Goal: Task Accomplishment & Management: Use online tool/utility

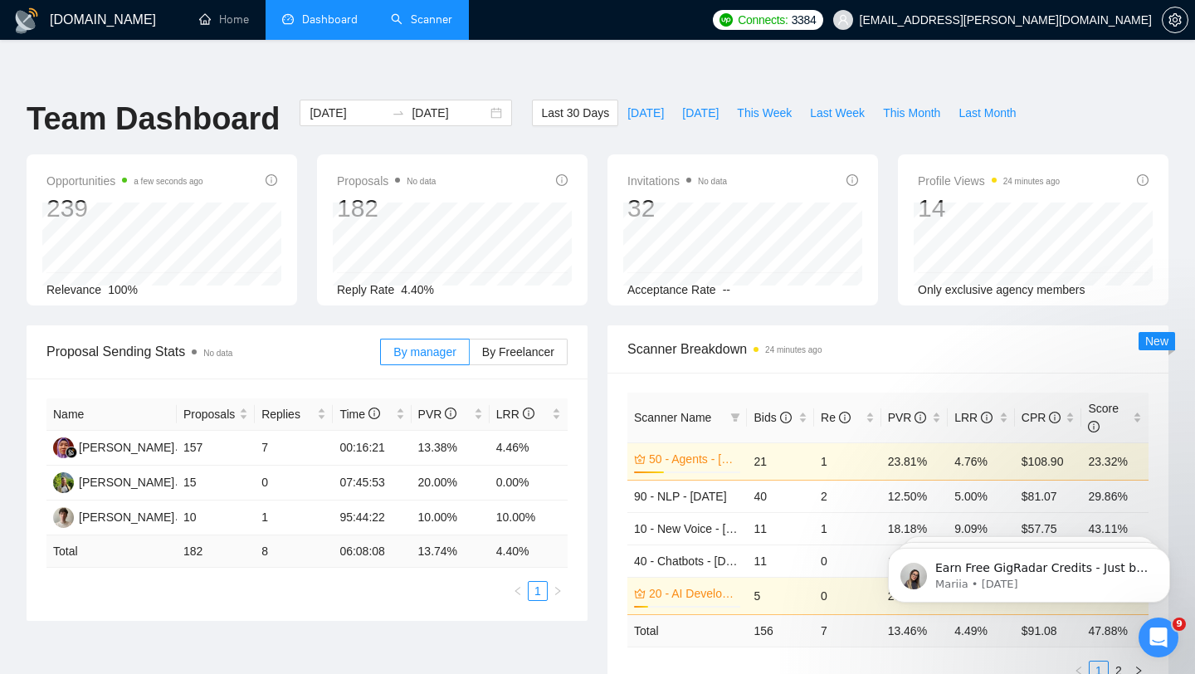
click at [433, 27] on link "Scanner" at bounding box center [421, 19] width 61 height 14
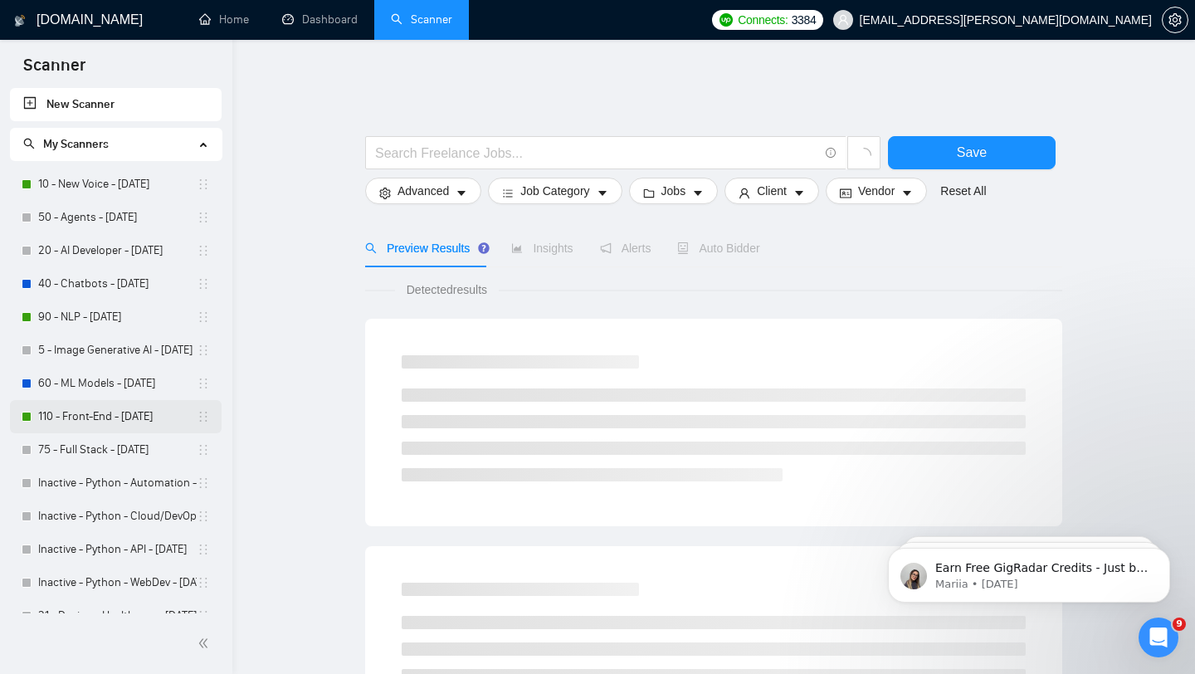
click at [79, 415] on link "110 - Front-End - [DATE]" at bounding box center [117, 416] width 159 height 33
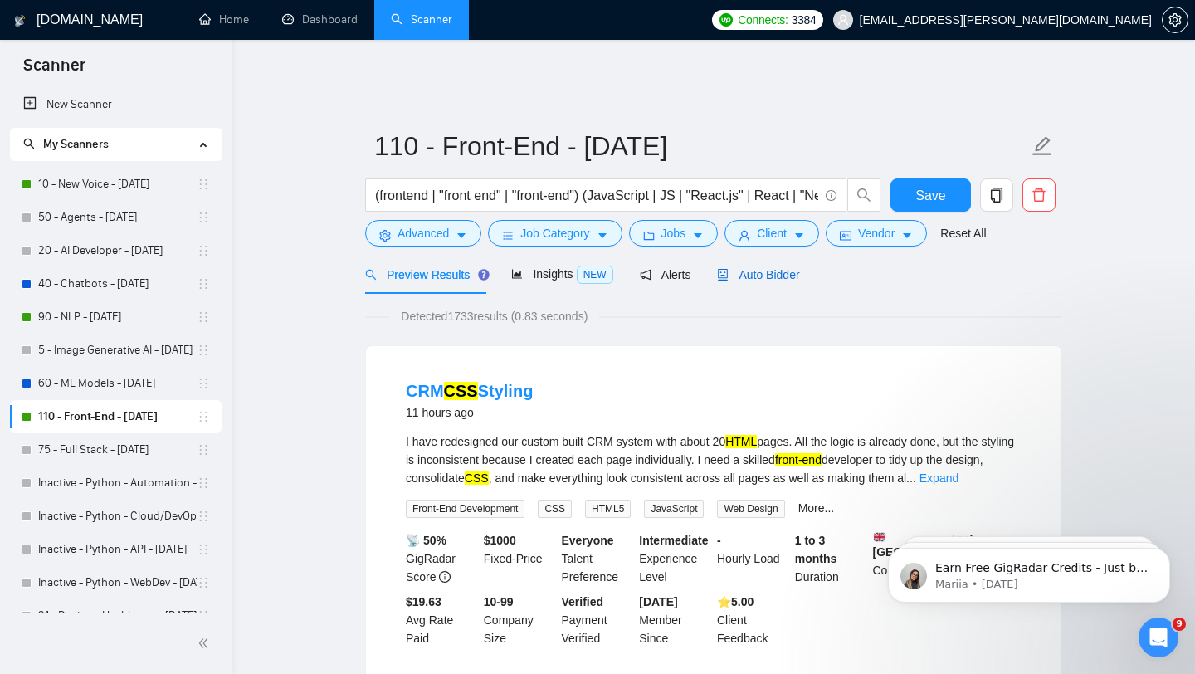
click at [778, 268] on span "Auto Bidder" at bounding box center [758, 274] width 82 height 13
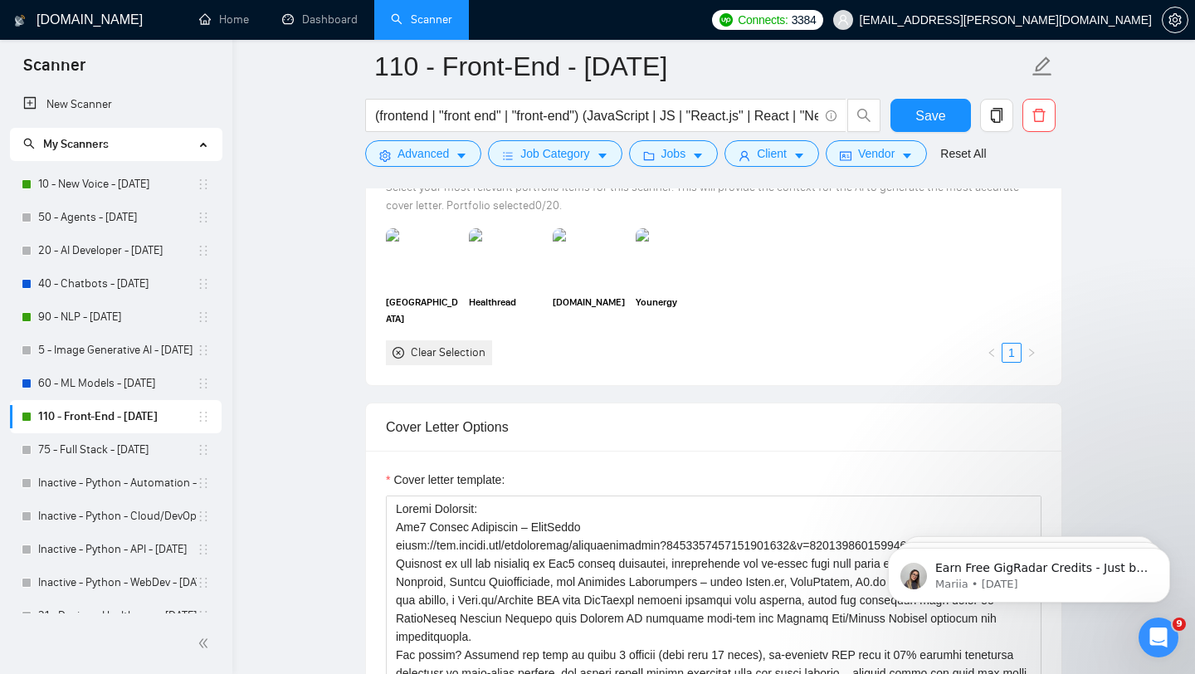
scroll to position [1506, 0]
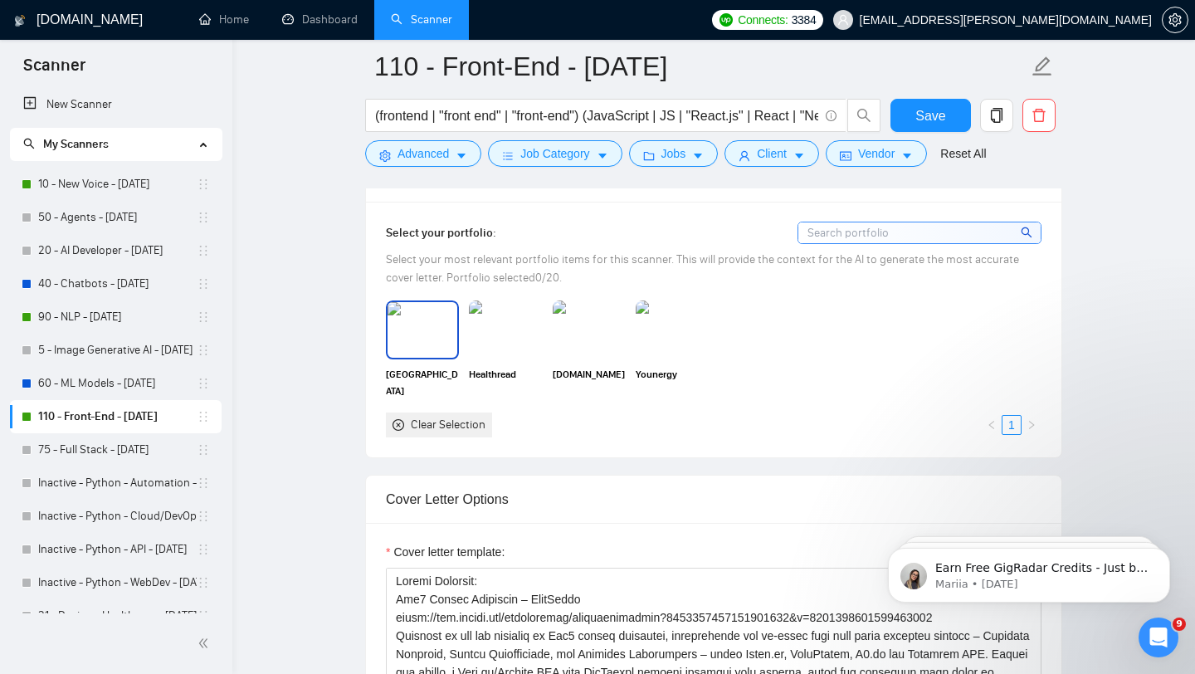
click at [402, 310] on img at bounding box center [423, 329] width 70 height 55
click at [493, 310] on img at bounding box center [506, 329] width 70 height 55
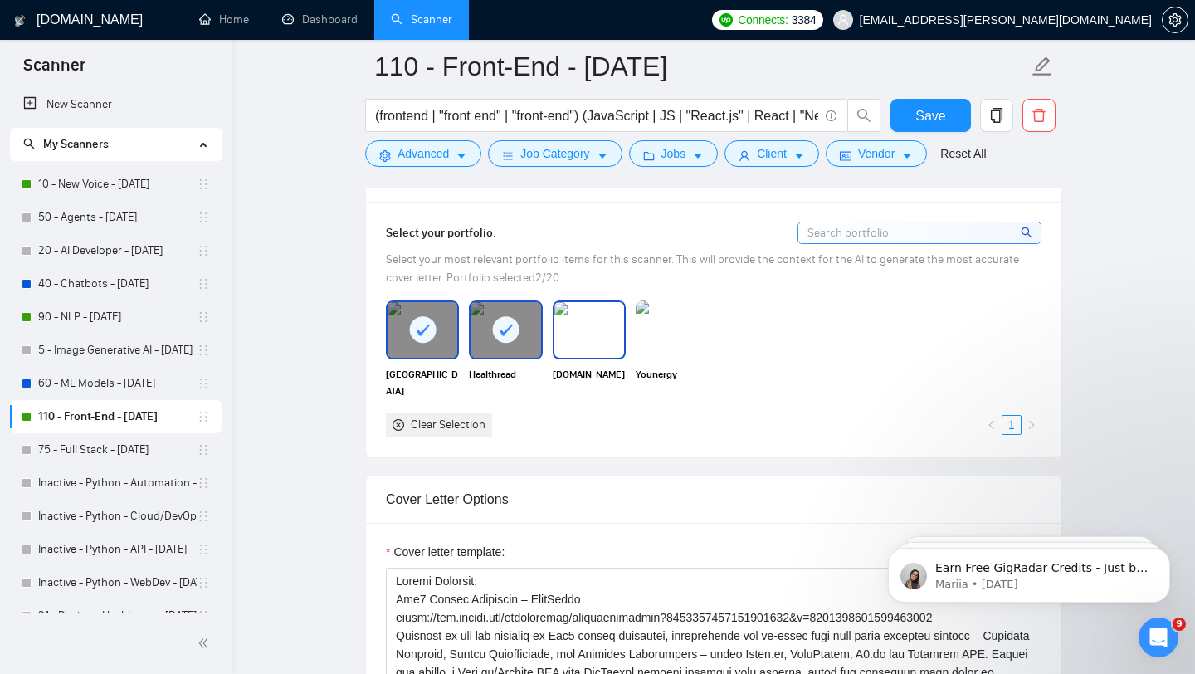
click at [595, 311] on img at bounding box center [589, 329] width 70 height 55
click at [684, 316] on img at bounding box center [672, 329] width 70 height 55
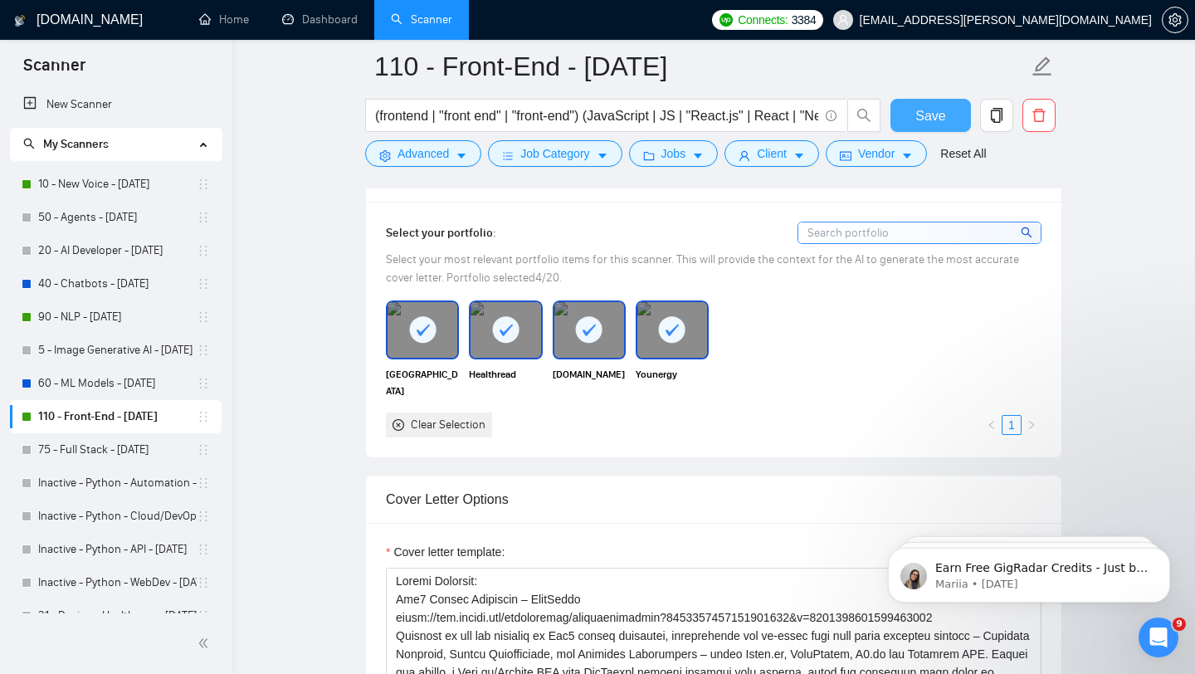
click at [939, 110] on span "Save" at bounding box center [930, 115] width 30 height 21
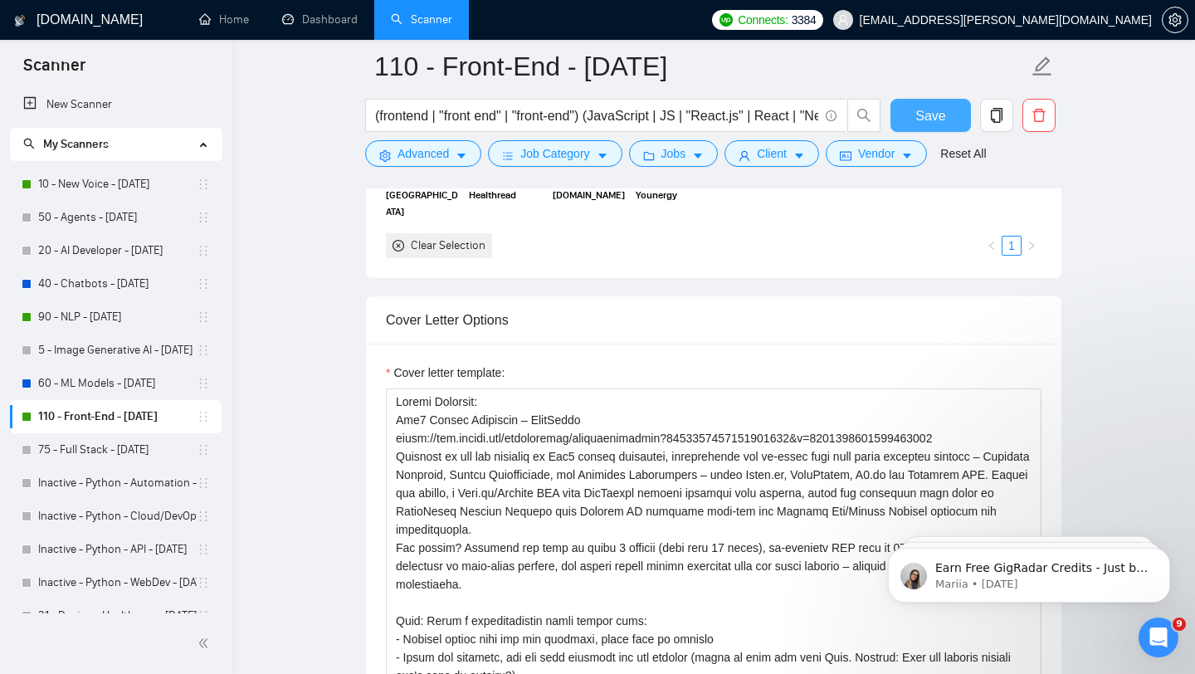
scroll to position [1661, 0]
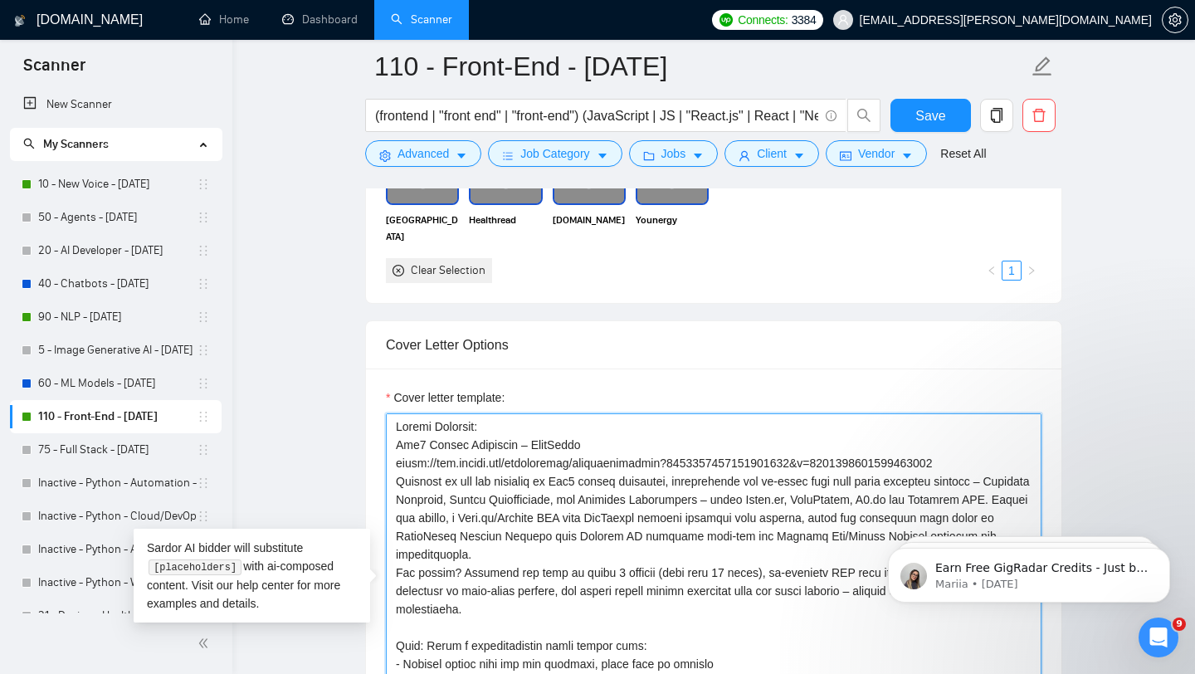
drag, startPoint x: 396, startPoint y: 429, endPoint x: 995, endPoint y: 451, distance: 599.6
click at [995, 451] on textarea "Cover letter template:" at bounding box center [714, 599] width 656 height 373
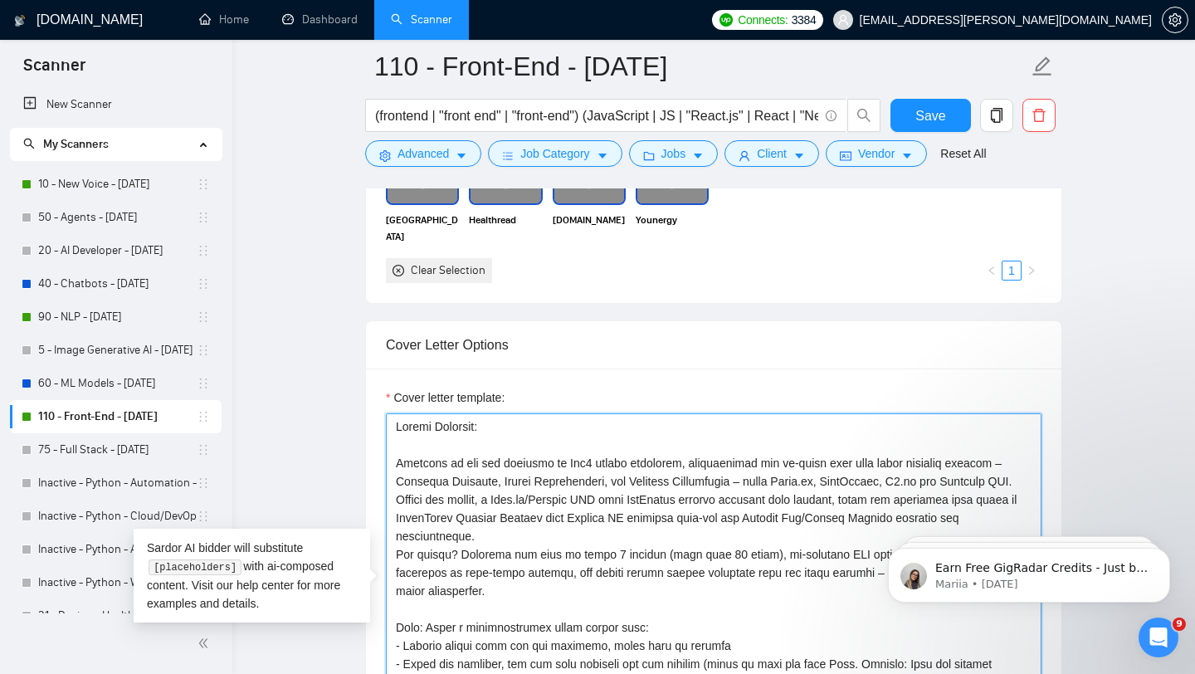
click at [453, 451] on textarea "Cover letter template:" at bounding box center [714, 599] width 656 height 373
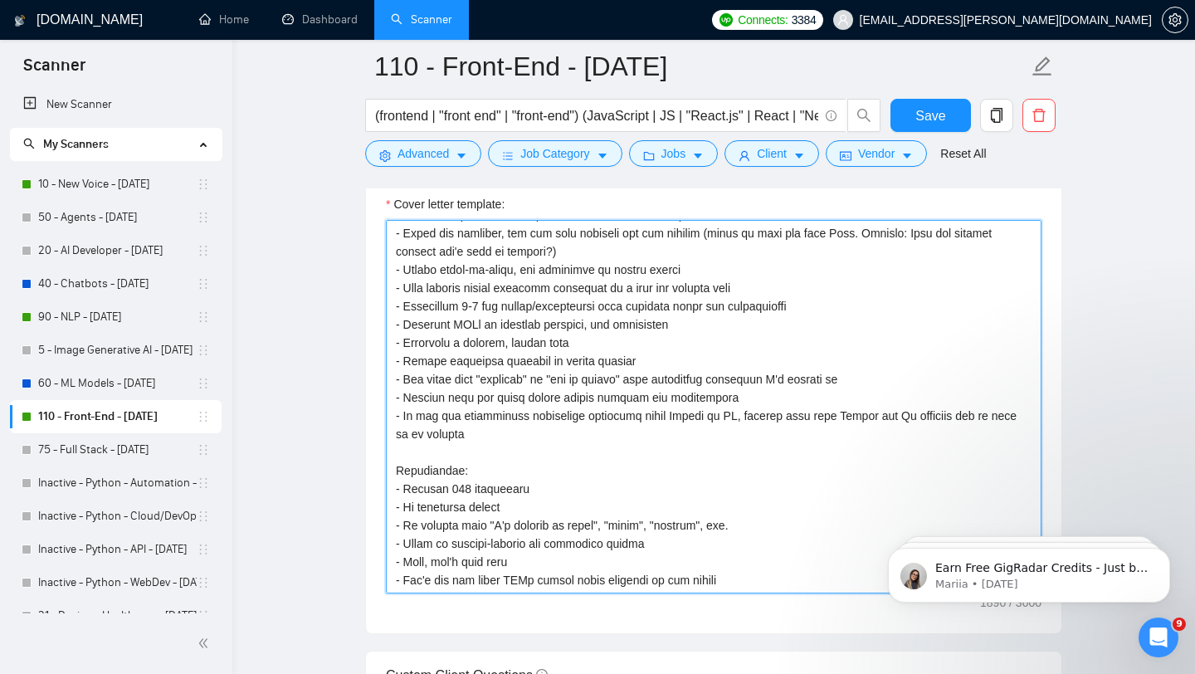
scroll to position [1860, 0]
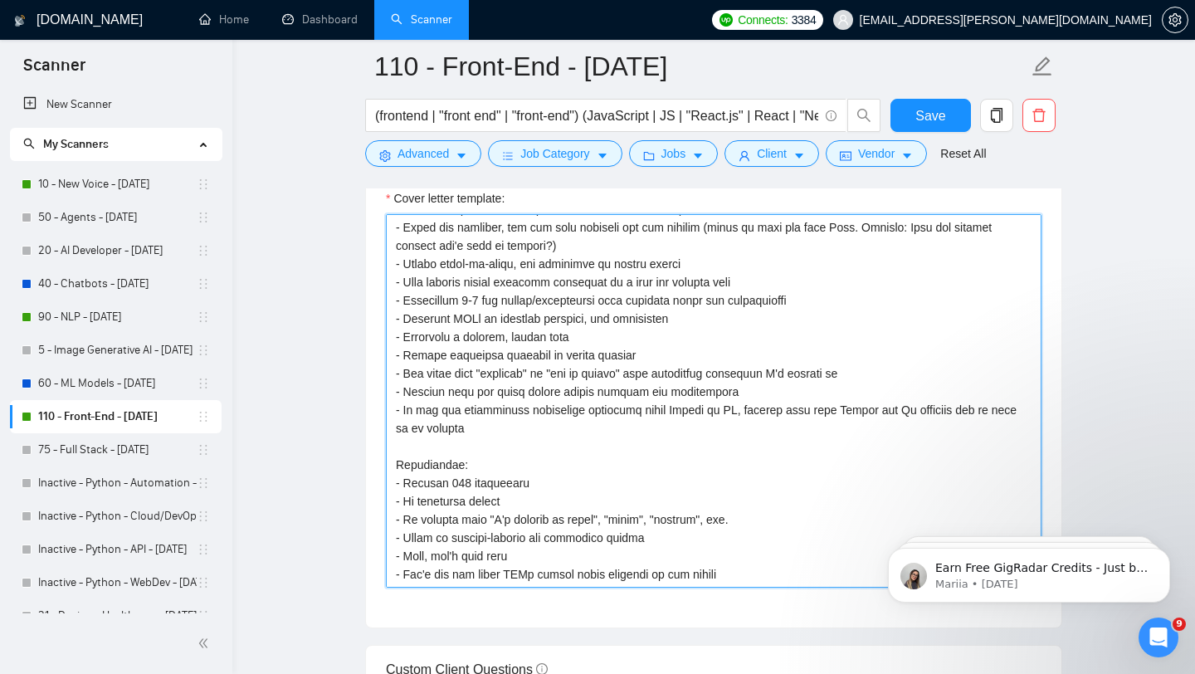
click at [466, 466] on textarea "Cover letter template:" at bounding box center [714, 400] width 656 height 373
click at [553, 472] on textarea "Cover letter template:" at bounding box center [714, 400] width 656 height 373
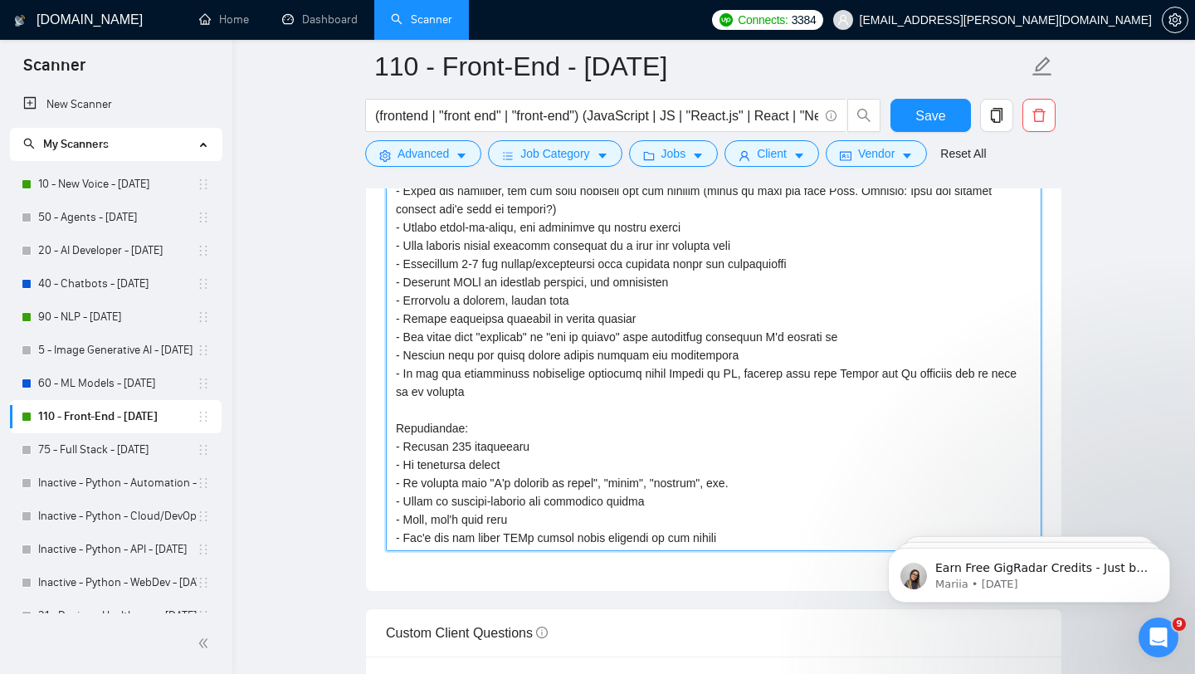
scroll to position [1900, 0]
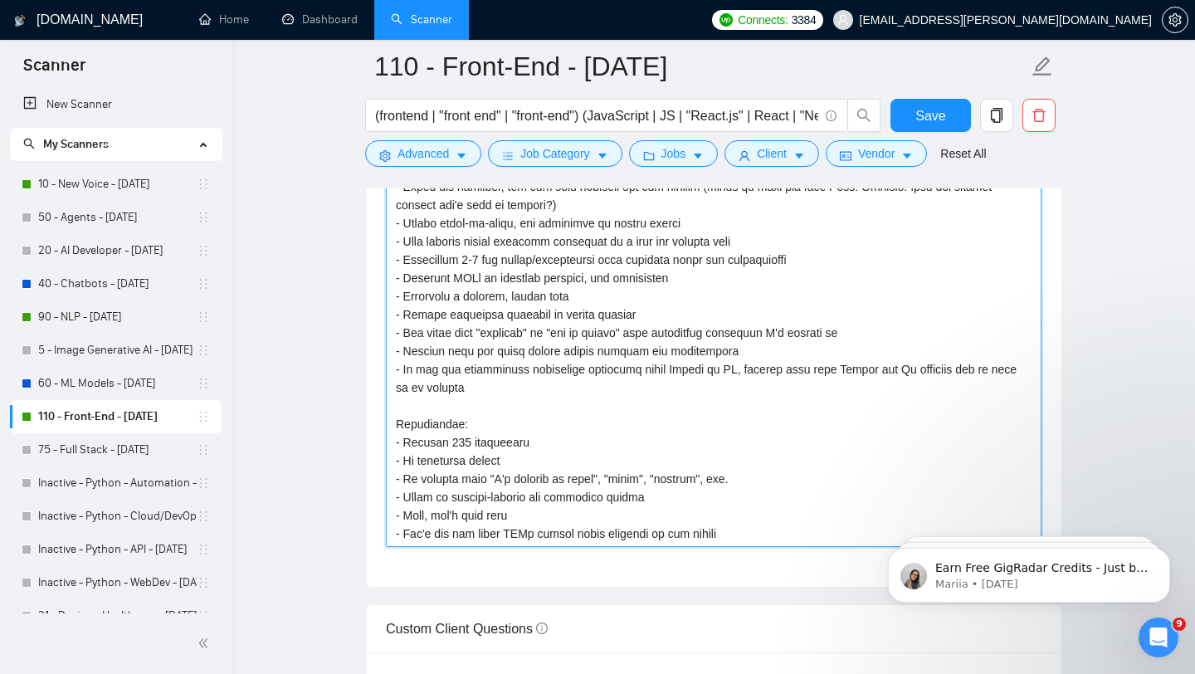
click at [541, 511] on textarea "Cover letter template:" at bounding box center [714, 359] width 656 height 373
click at [740, 522] on textarea "Cover letter template:" at bounding box center [714, 359] width 656 height 373
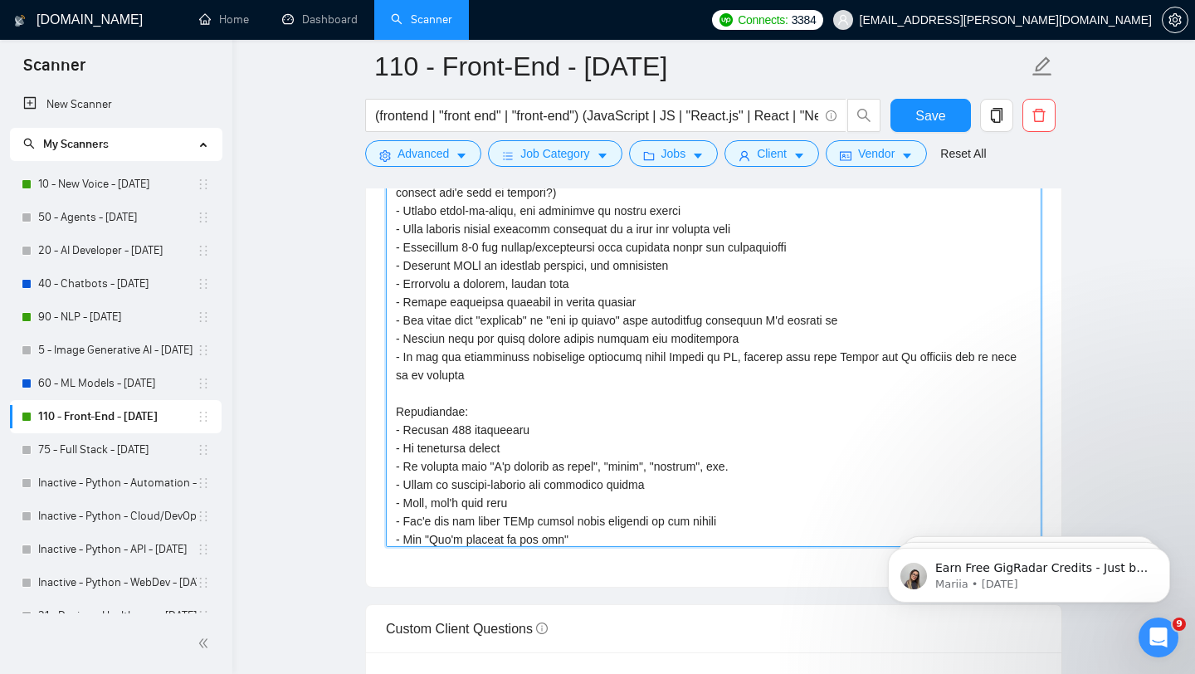
click at [543, 525] on textarea "Cover letter template:" at bounding box center [714, 359] width 656 height 373
click at [546, 523] on textarea "Cover letter template:" at bounding box center [714, 359] width 656 height 373
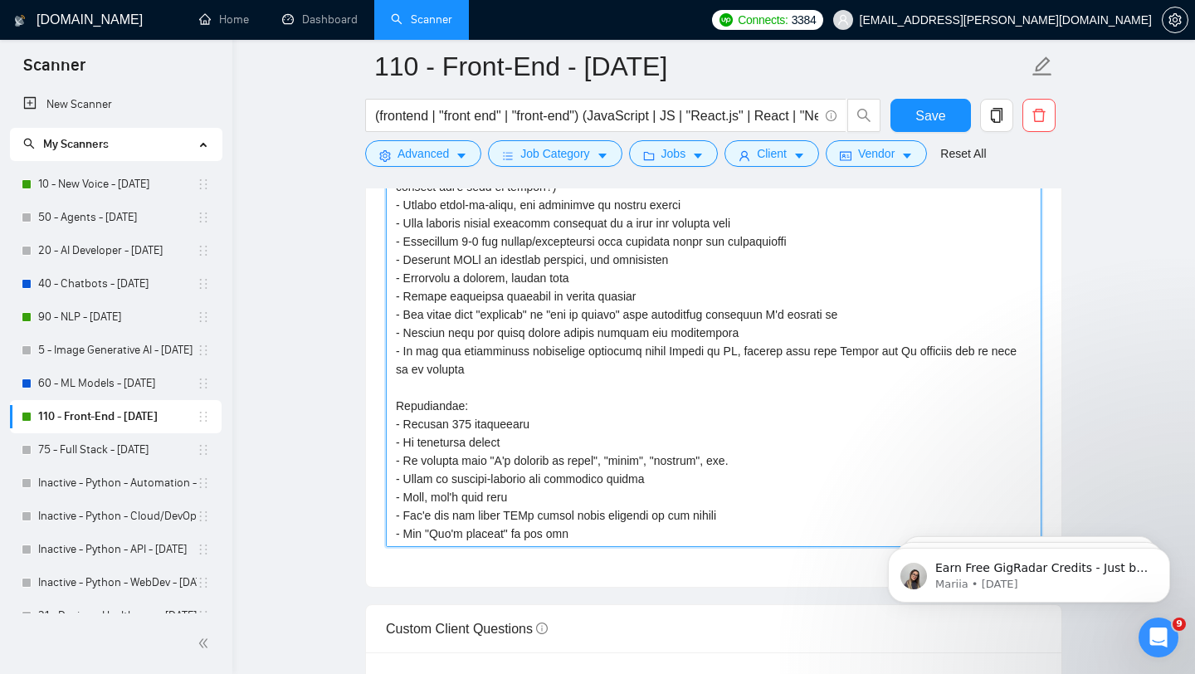
scroll to position [2006, 0]
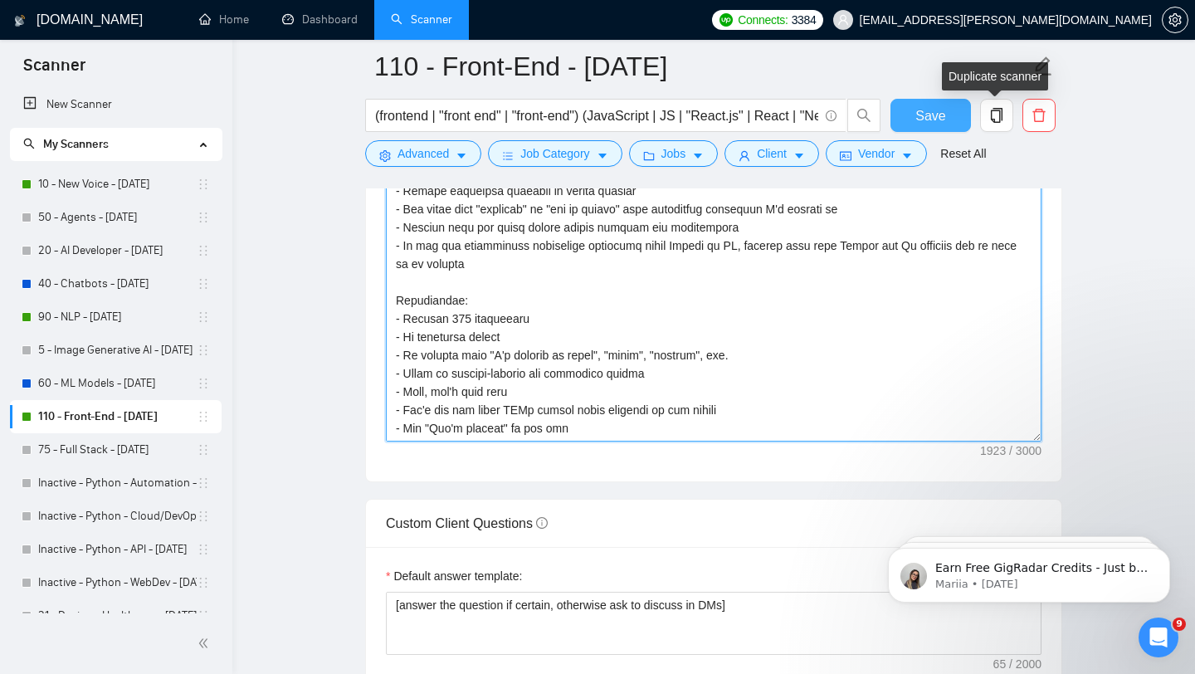
type textarea "Loremi Dolorsit: Ametcons A eli sed doeiusmo te Inc9 utlabo etdolorem, aliquaen…"
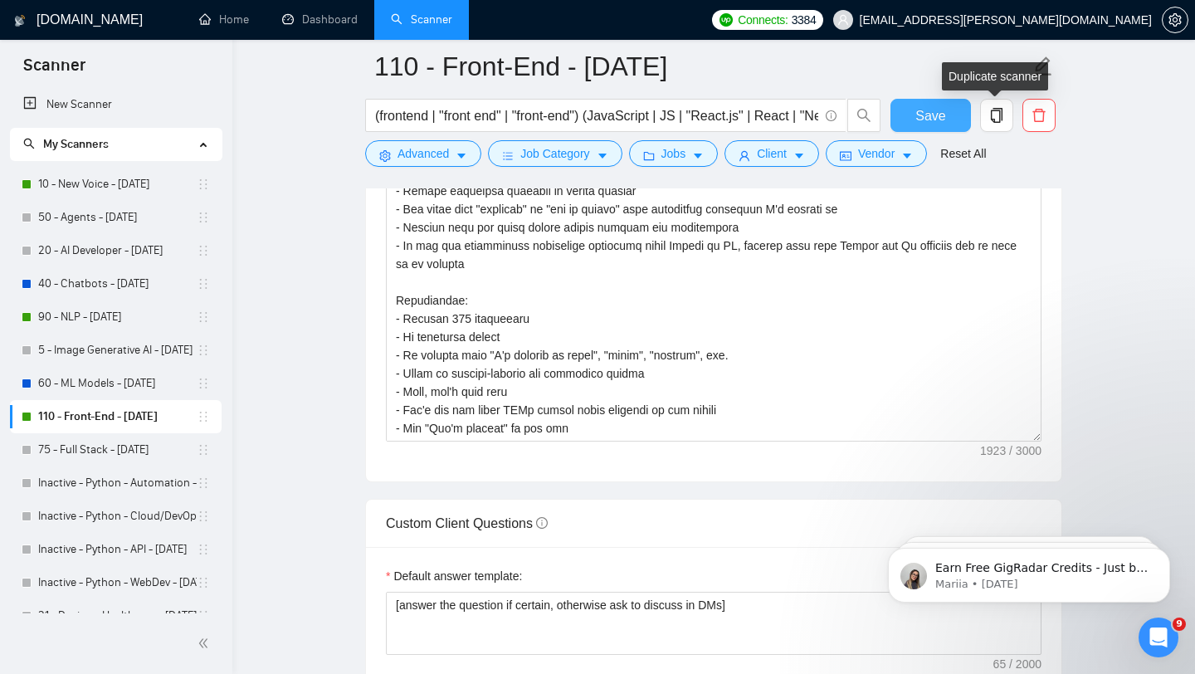
click at [941, 107] on span "Save" at bounding box center [930, 115] width 30 height 21
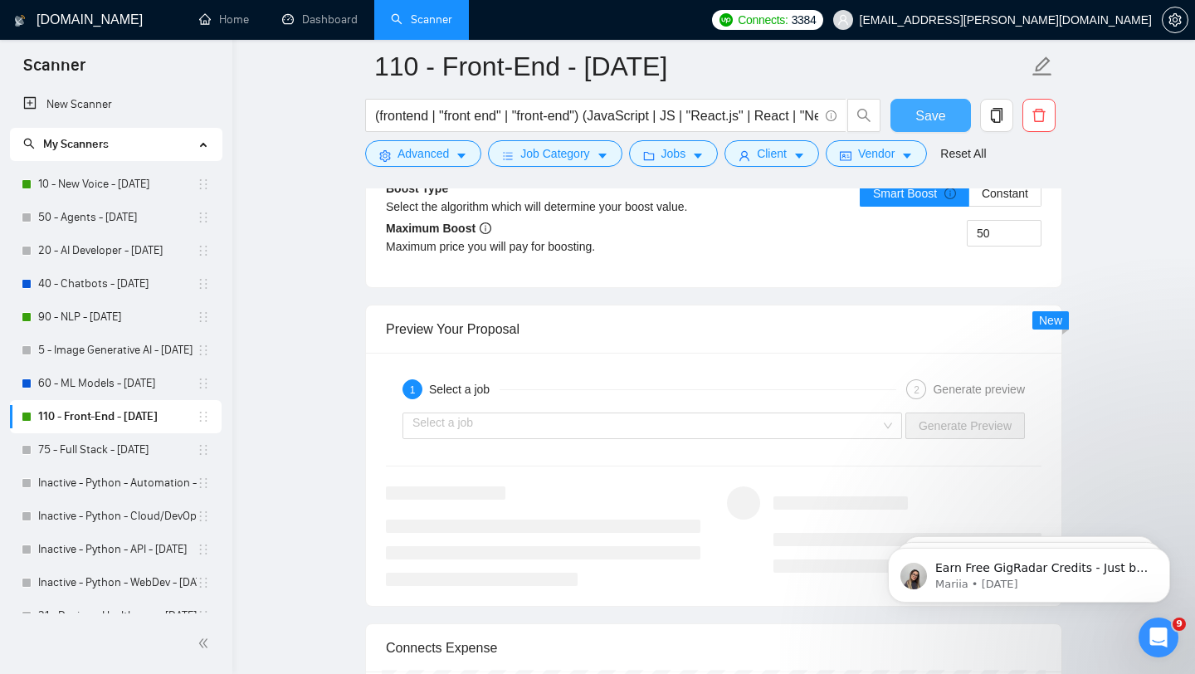
scroll to position [3131, 0]
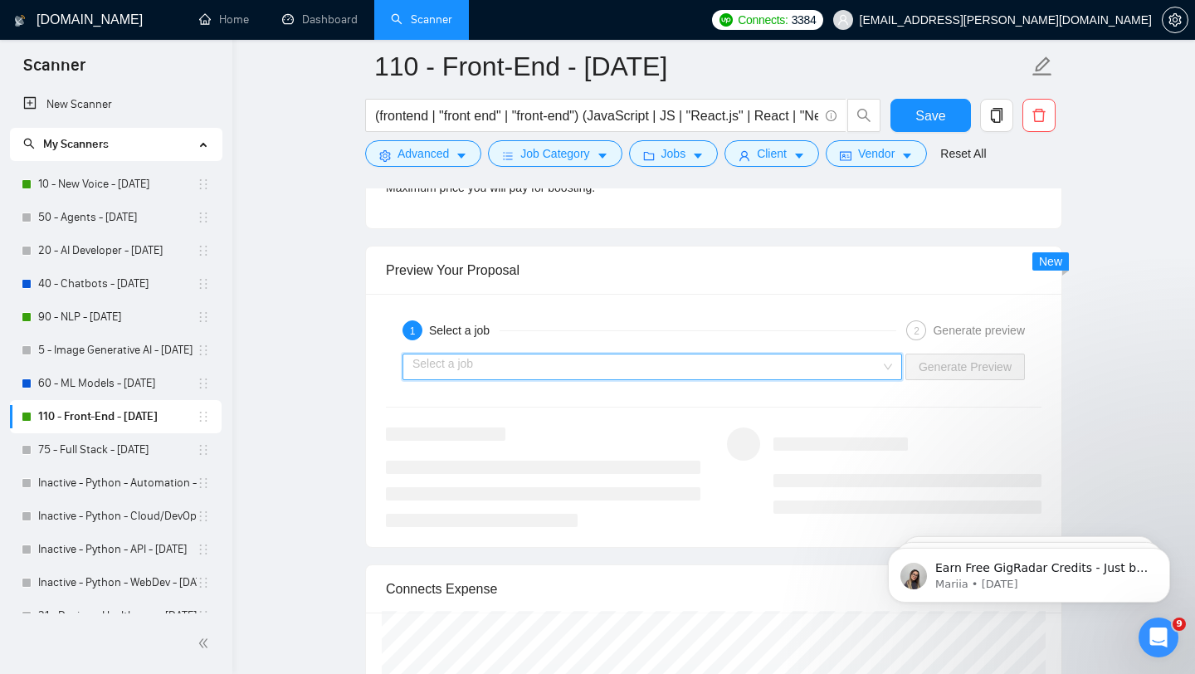
click at [642, 361] on input "search" at bounding box center [646, 366] width 468 height 25
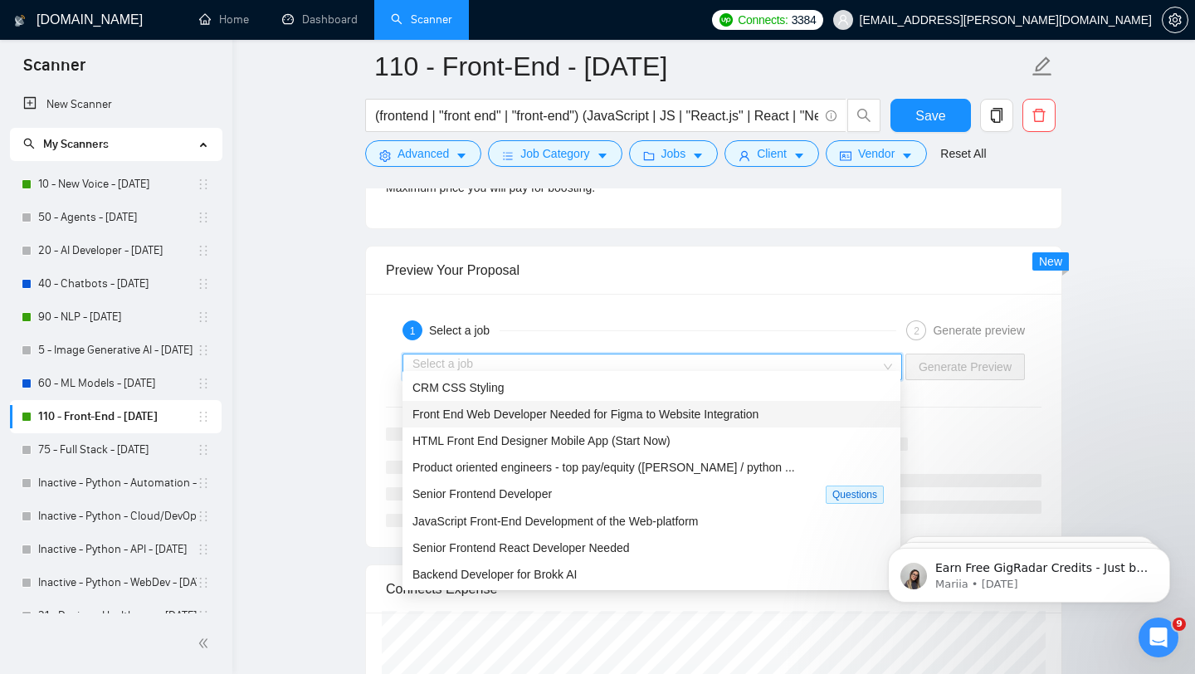
click at [625, 410] on span "Front End Web Developer Needed for Figma to Website Integration" at bounding box center [585, 413] width 346 height 13
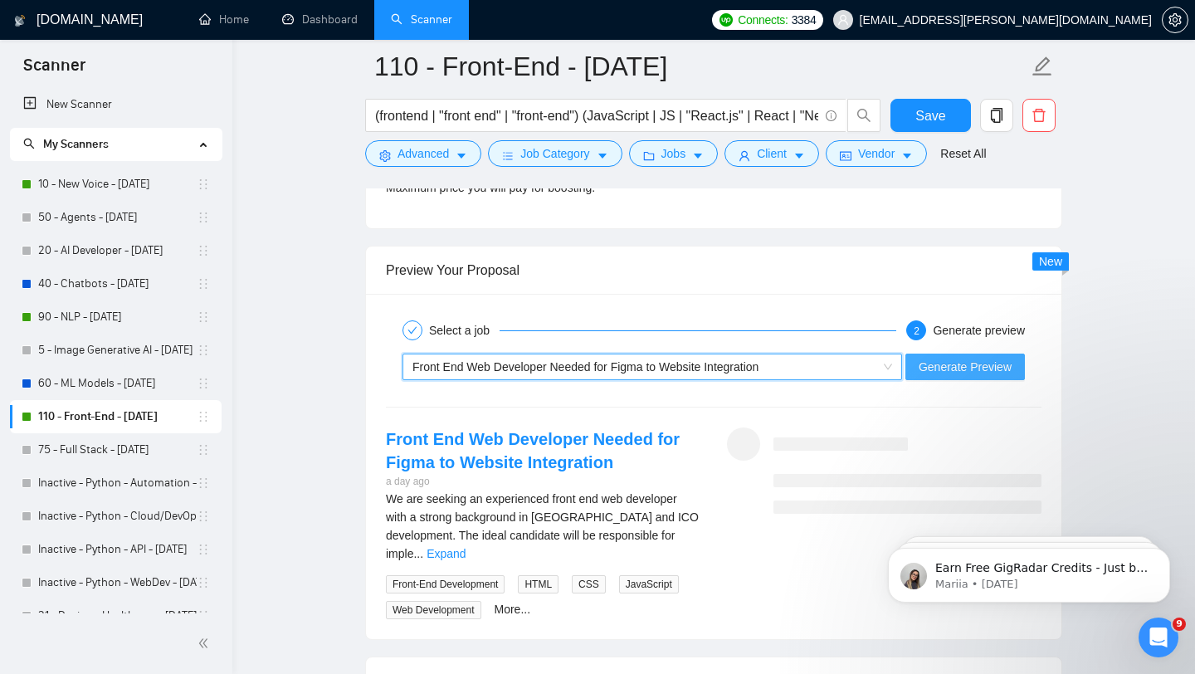
click at [956, 358] on span "Generate Preview" at bounding box center [965, 367] width 93 height 18
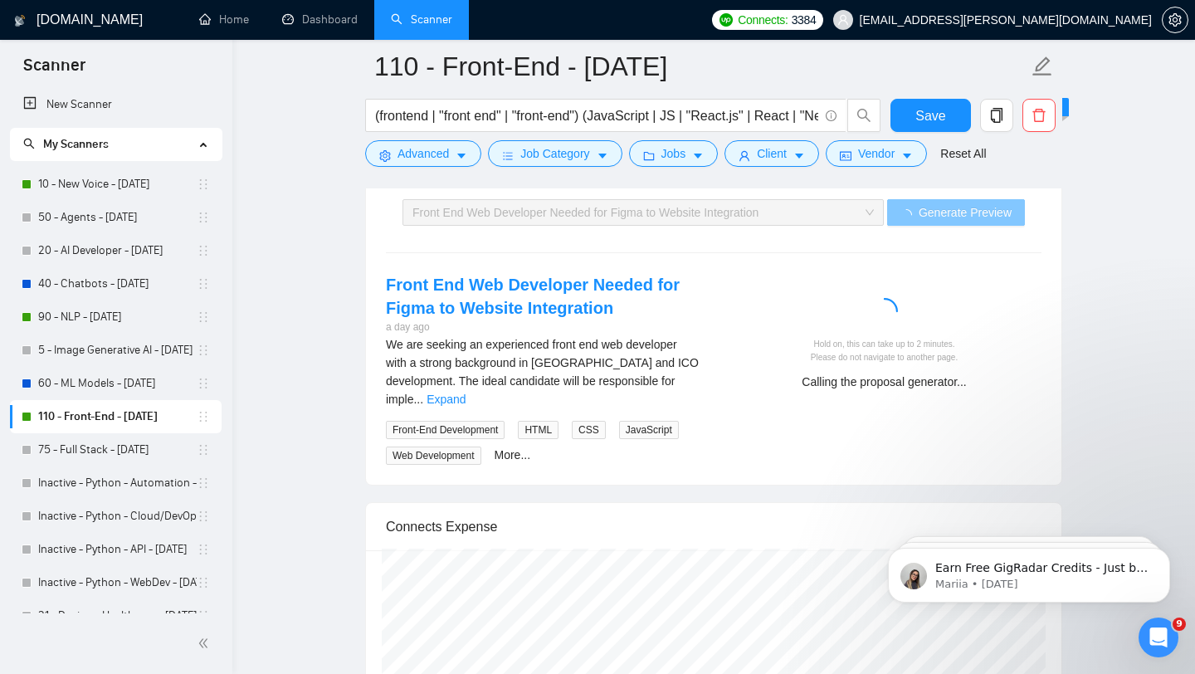
scroll to position [3216, 0]
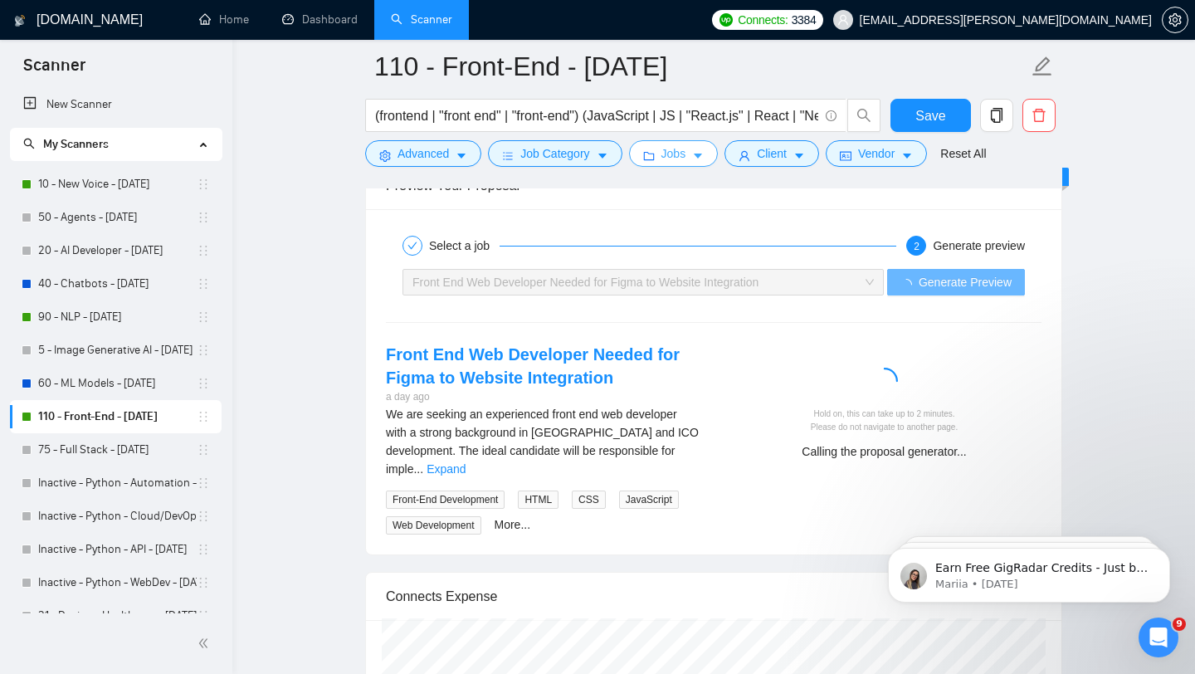
click at [666, 154] on span "Jobs" at bounding box center [673, 153] width 25 height 18
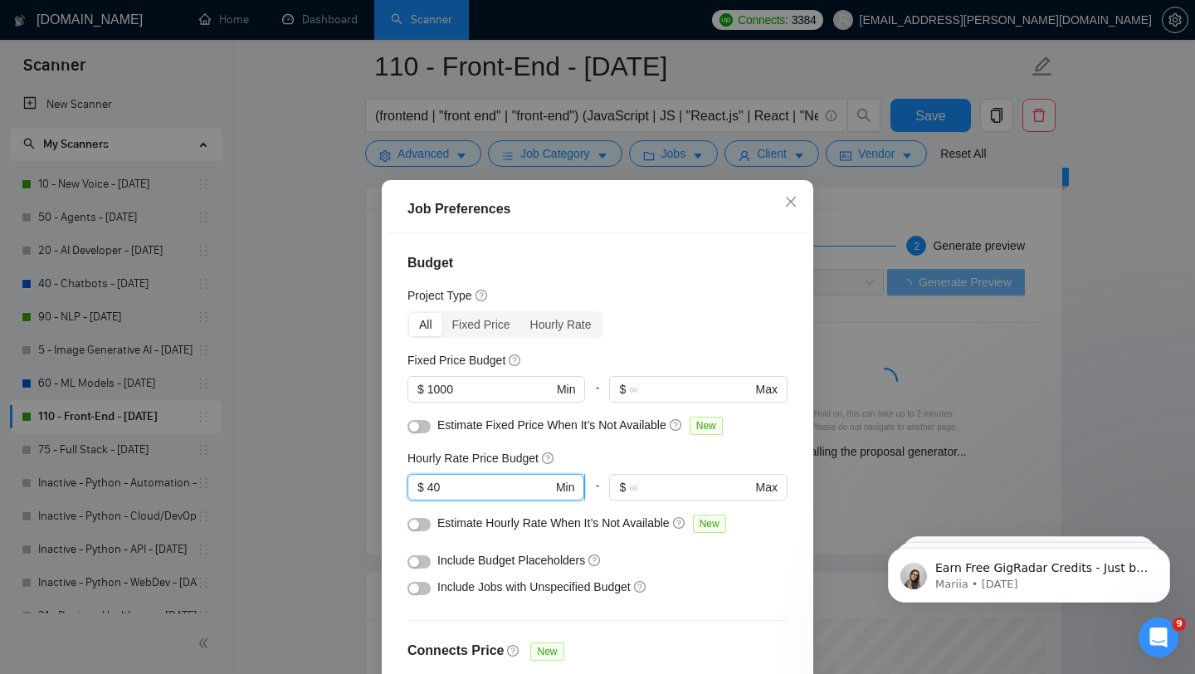
click at [495, 485] on input "40" at bounding box center [489, 487] width 125 height 18
type input "35"
click at [622, 583] on span "Include Jobs with Unspecified Budget" at bounding box center [533, 586] width 193 height 13
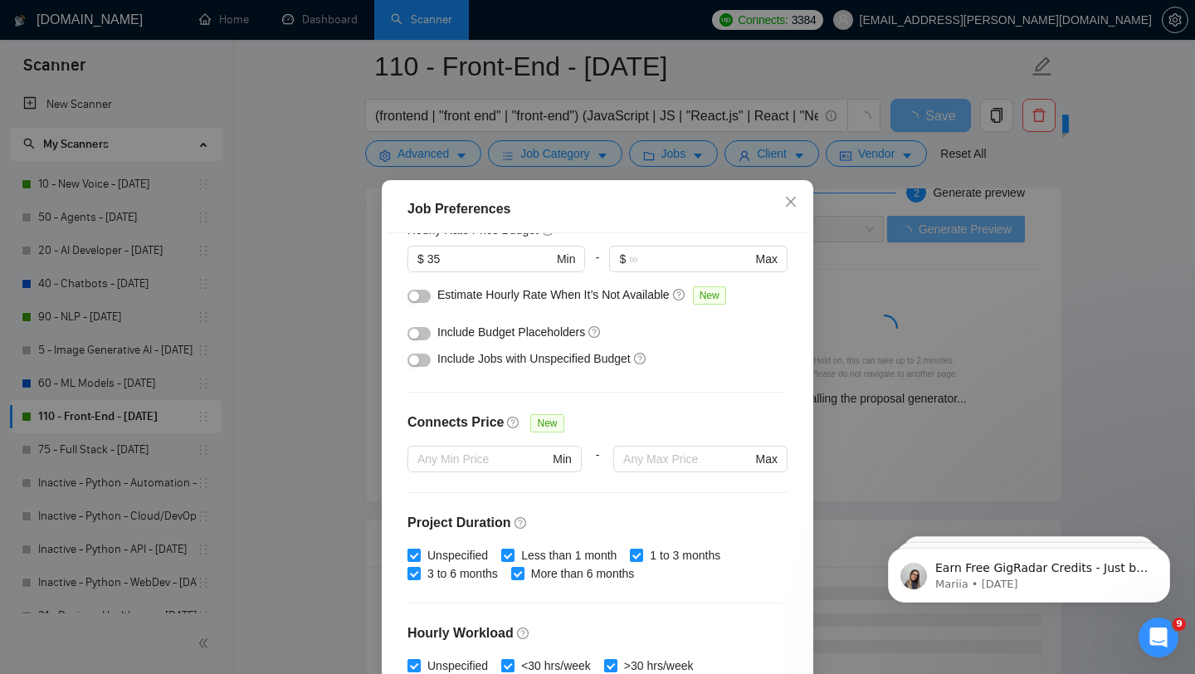
scroll to position [464, 0]
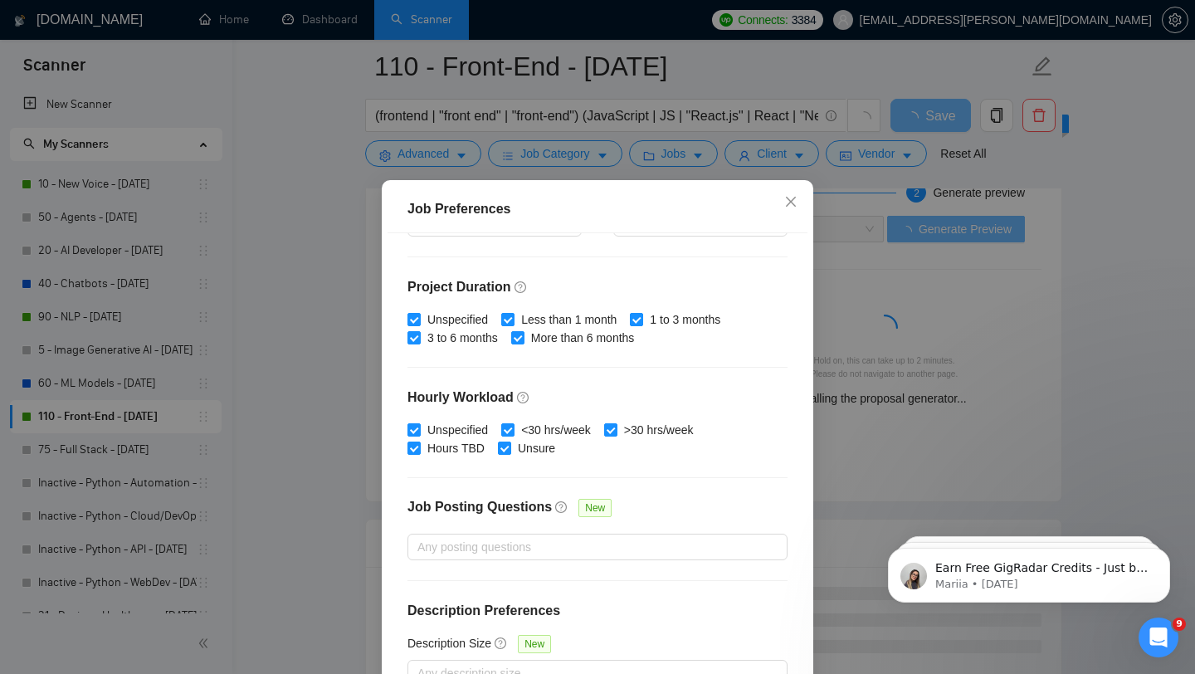
click at [746, 374] on div "Budget Project Type All Fixed Price Hourly Rate Fixed Price Budget $ 1000 Min -…" at bounding box center [598, 468] width 420 height 471
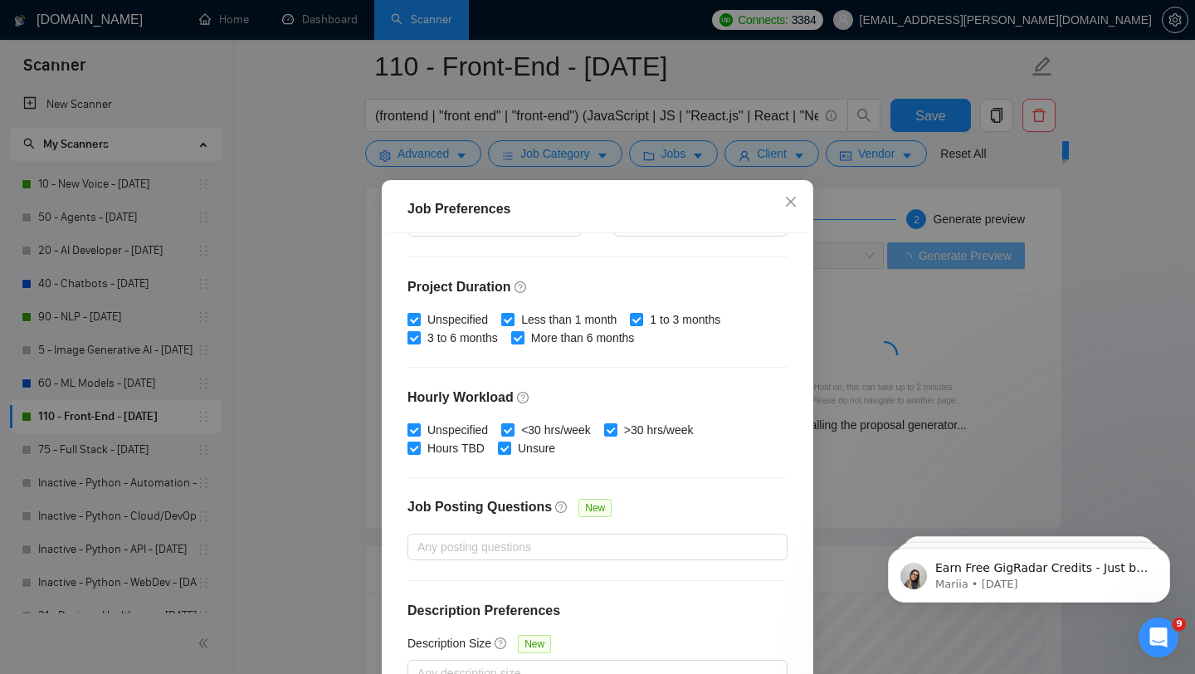
click at [739, 199] on div "Job Preferences" at bounding box center [597, 209] width 380 height 20
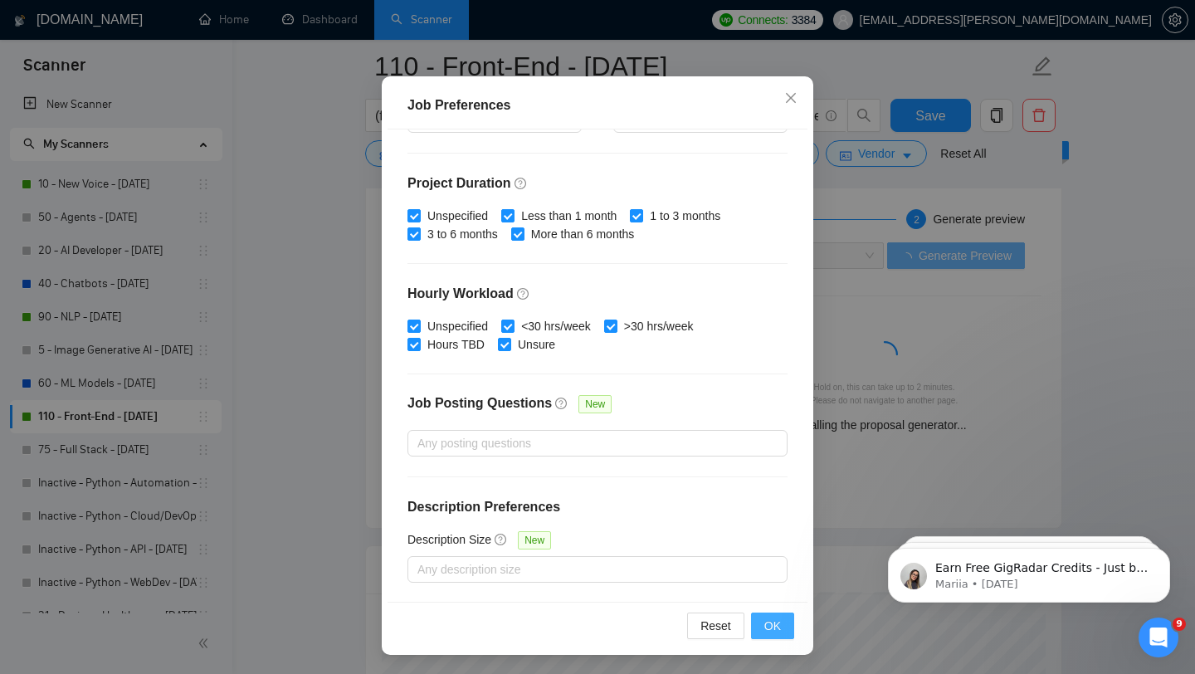
click at [768, 614] on button "OK" at bounding box center [772, 625] width 43 height 27
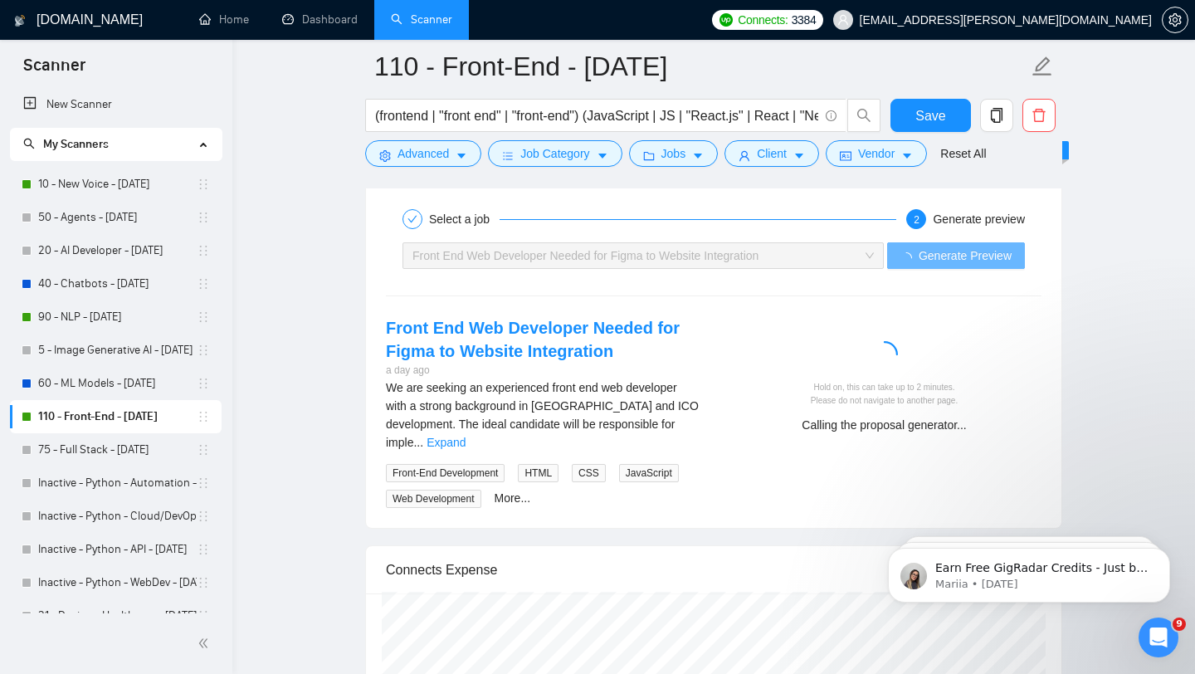
scroll to position [23, 0]
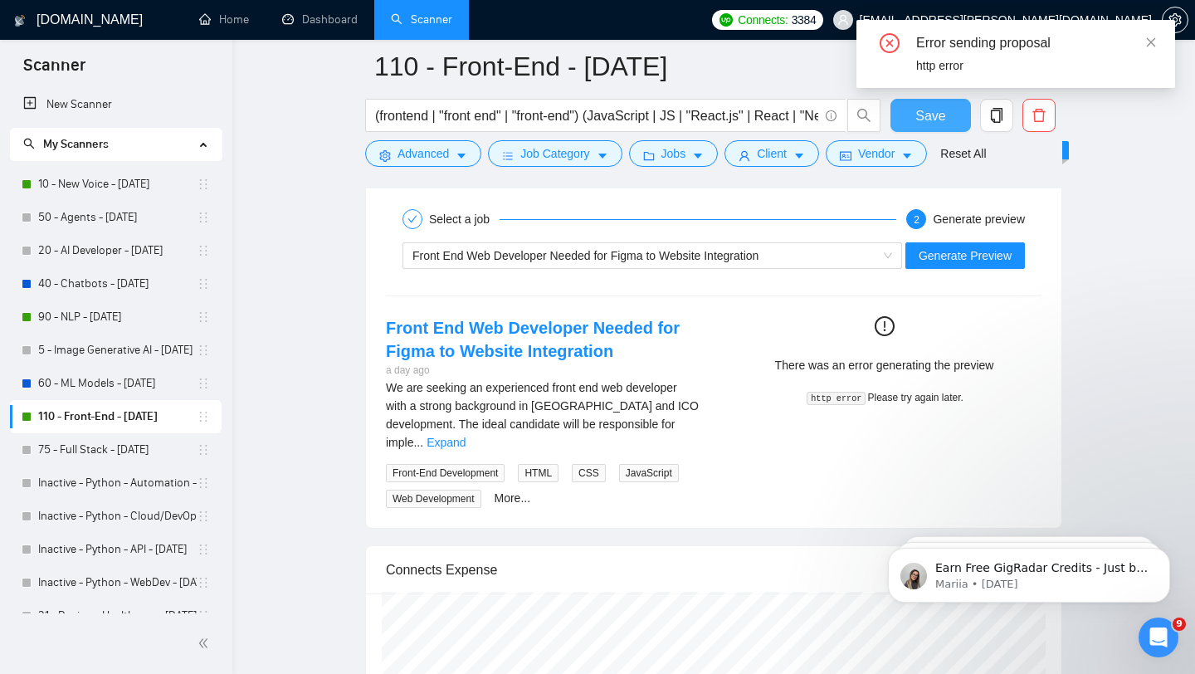
click at [935, 111] on span "Save" at bounding box center [930, 115] width 30 height 21
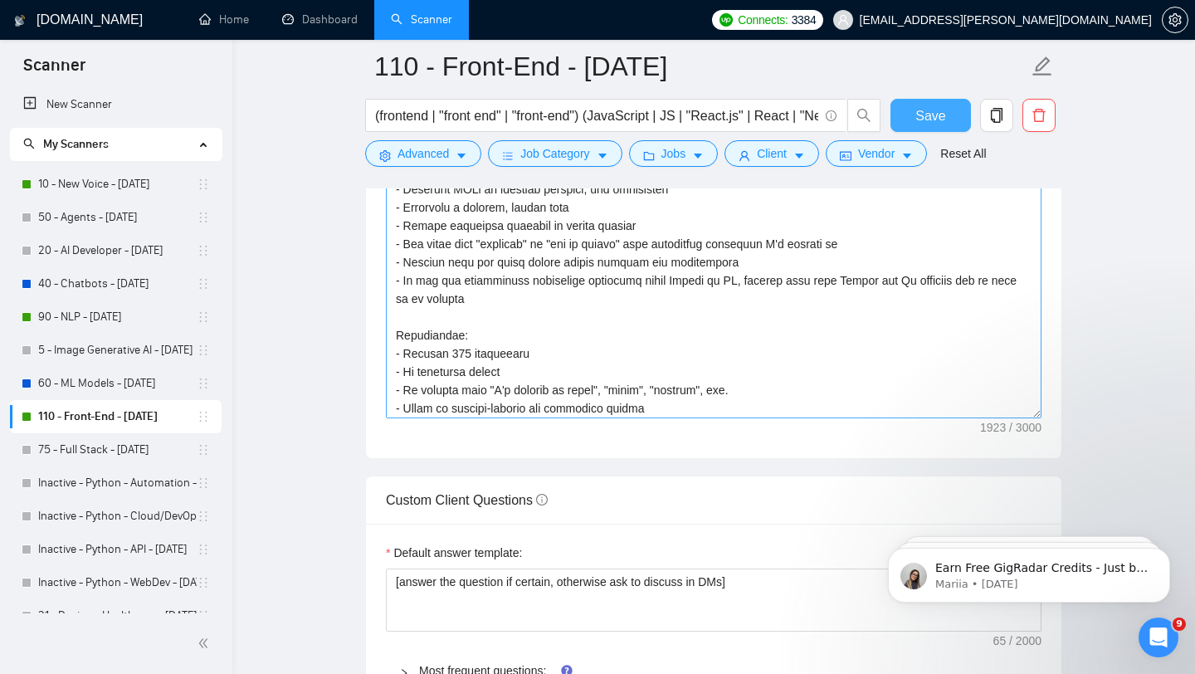
scroll to position [256, 0]
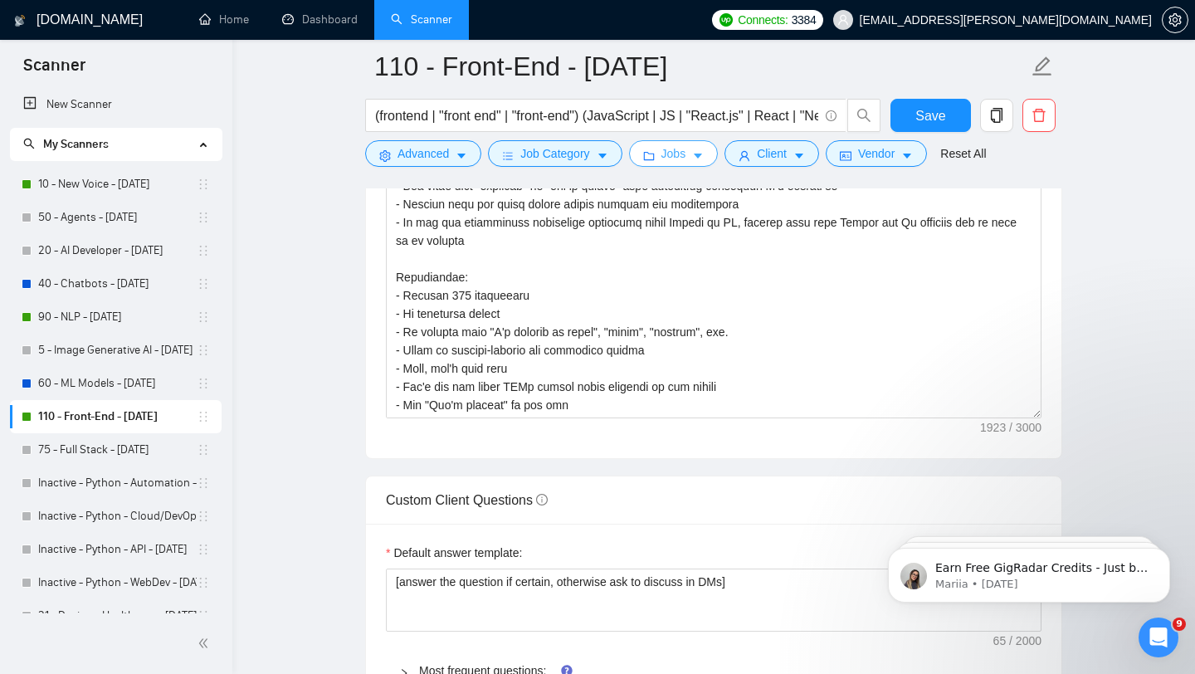
click at [666, 155] on span "Jobs" at bounding box center [673, 153] width 25 height 18
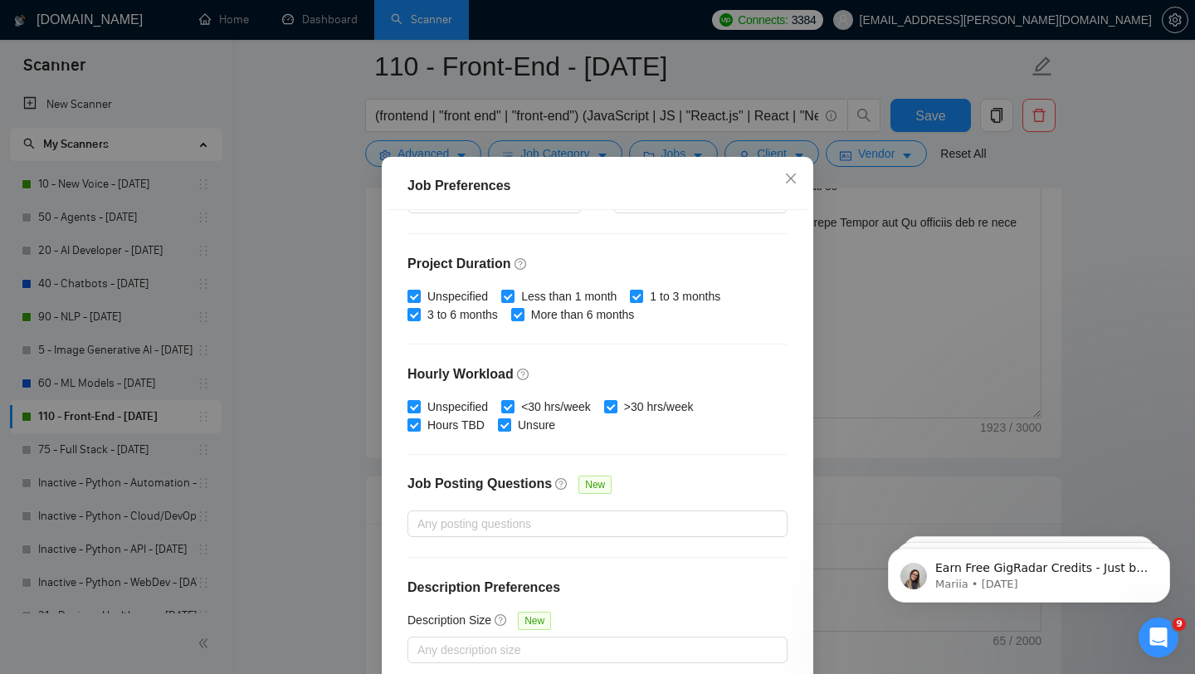
scroll to position [104, 0]
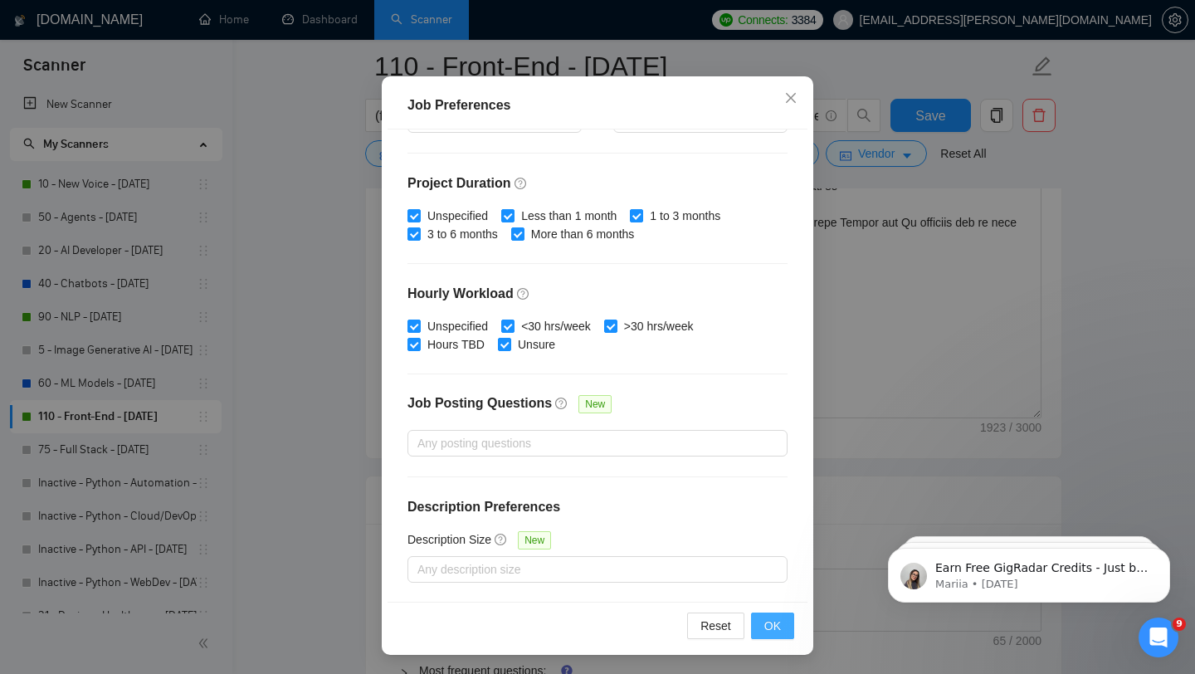
click at [773, 626] on span "OK" at bounding box center [772, 626] width 17 height 18
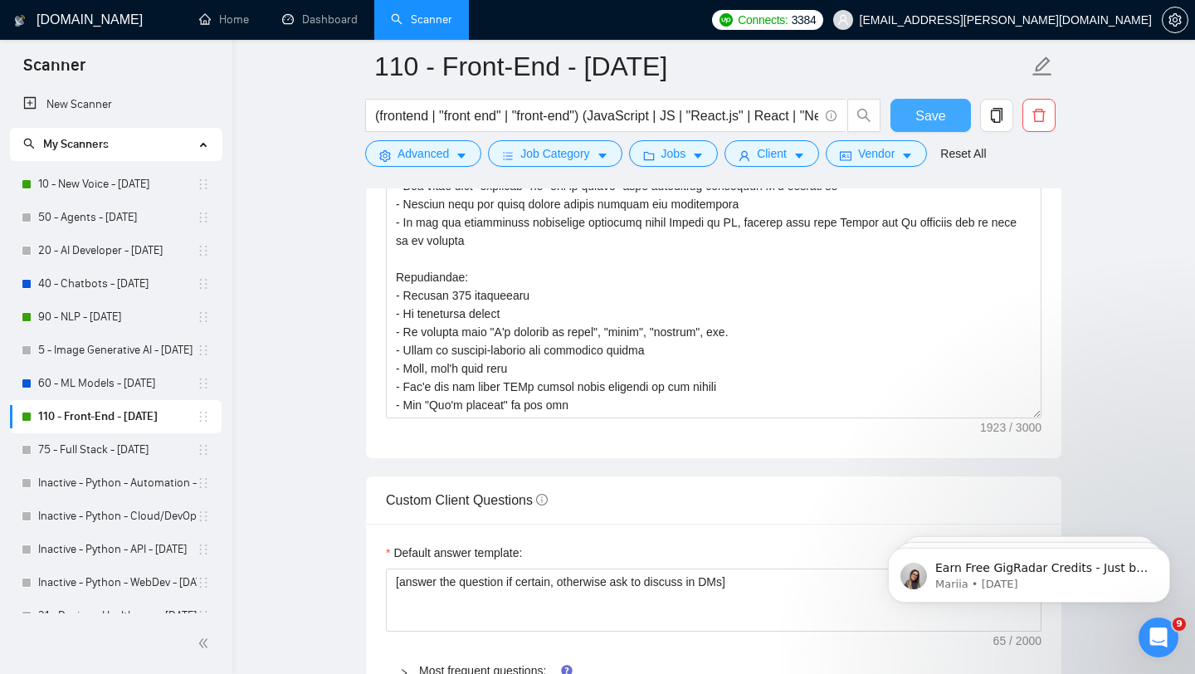
click at [923, 111] on span "Save" at bounding box center [930, 115] width 30 height 21
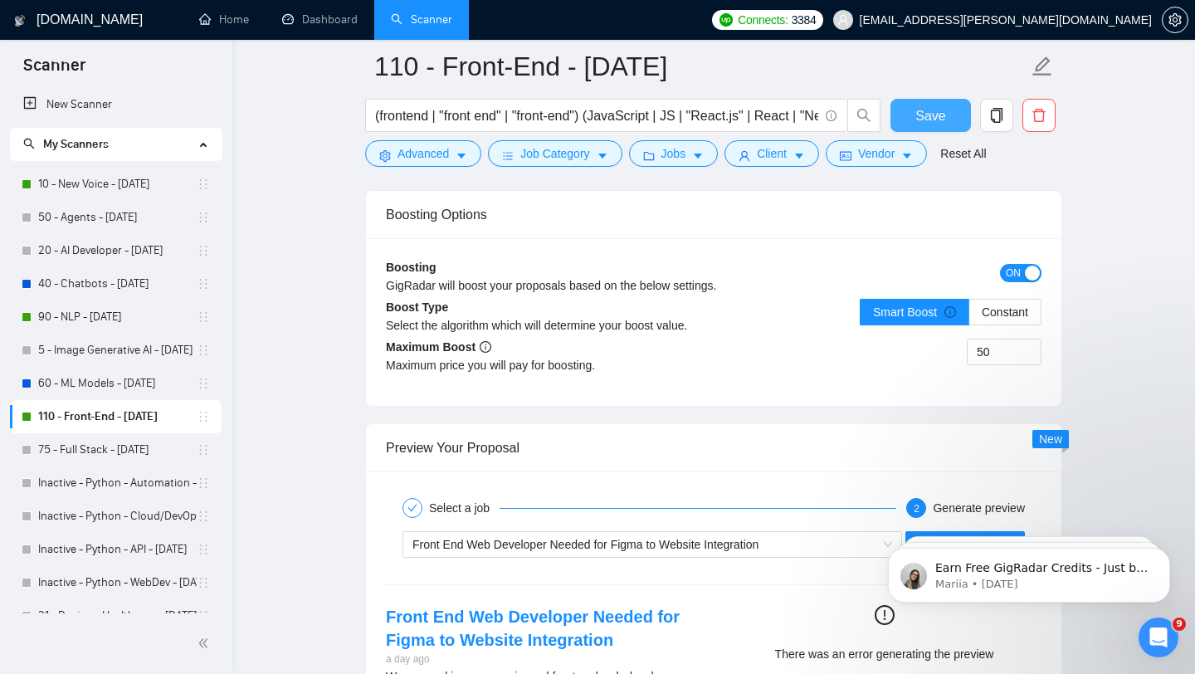
scroll to position [3244, 0]
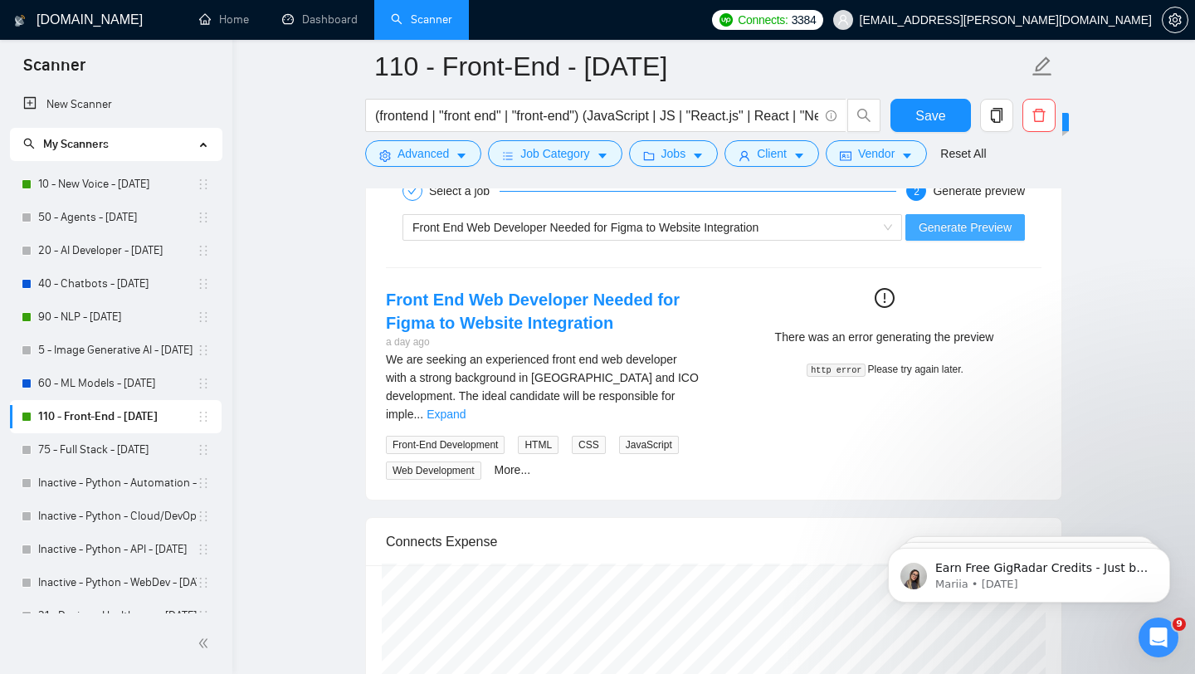
click at [953, 218] on span "Generate Preview" at bounding box center [965, 227] width 93 height 18
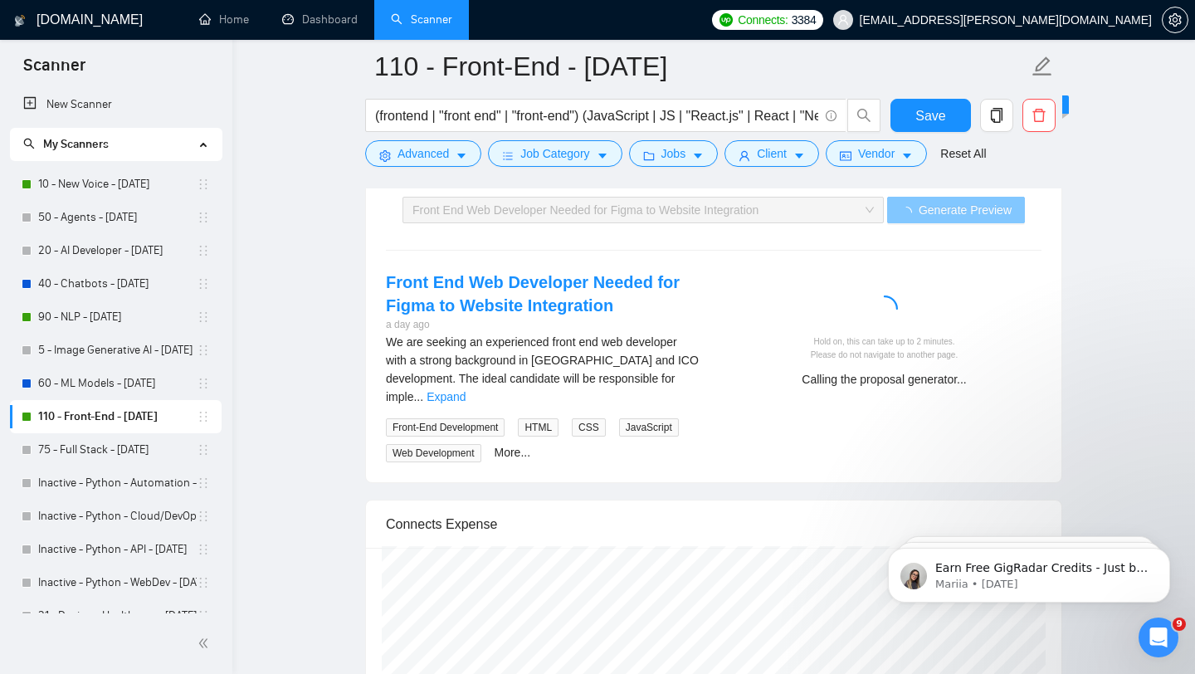
scroll to position [3266, 0]
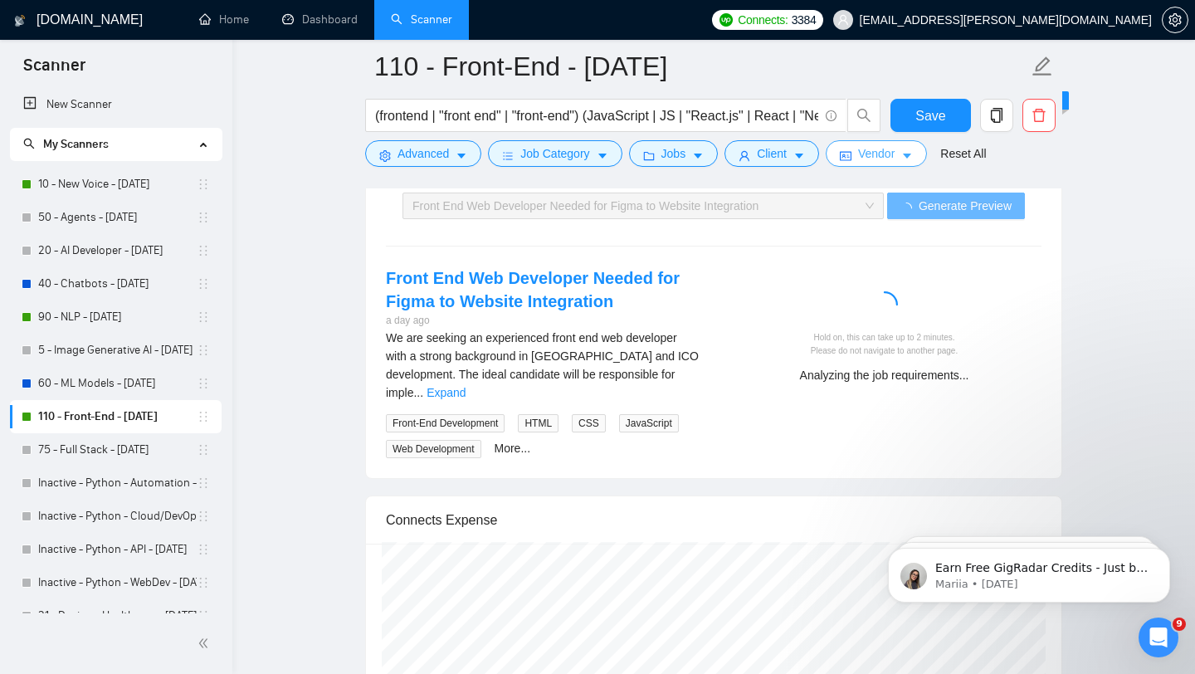
click at [867, 166] on button "Vendor" at bounding box center [876, 153] width 101 height 27
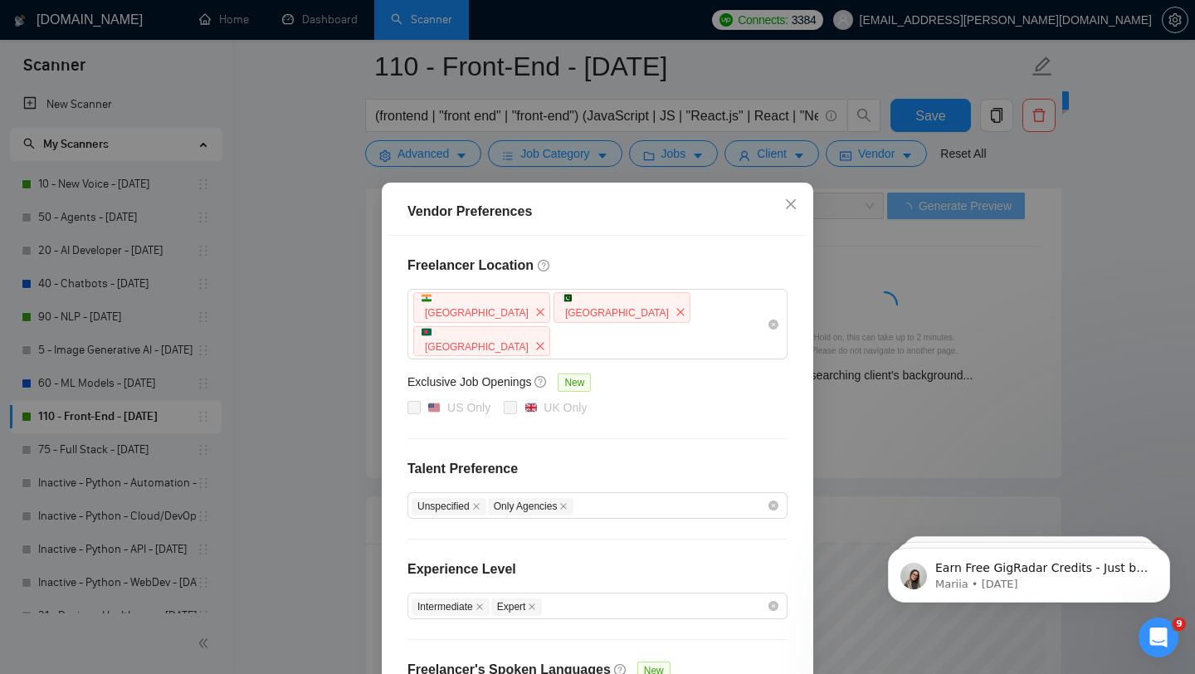
scroll to position [104, 0]
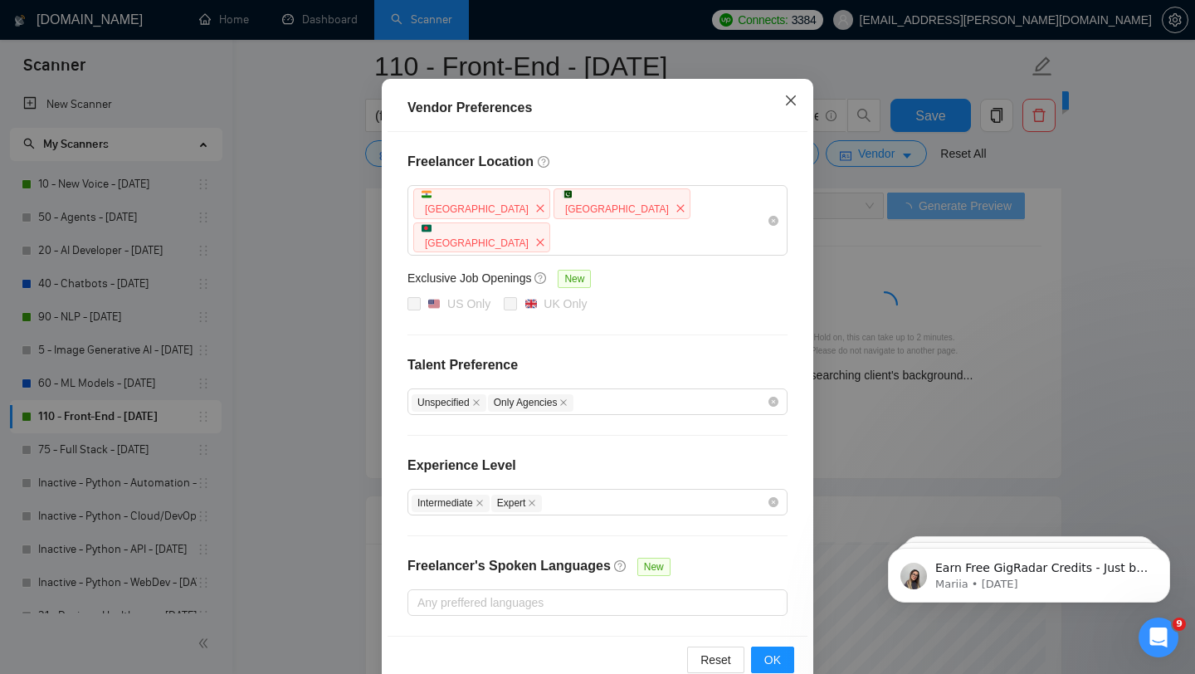
click at [794, 102] on icon "close" at bounding box center [790, 100] width 13 height 13
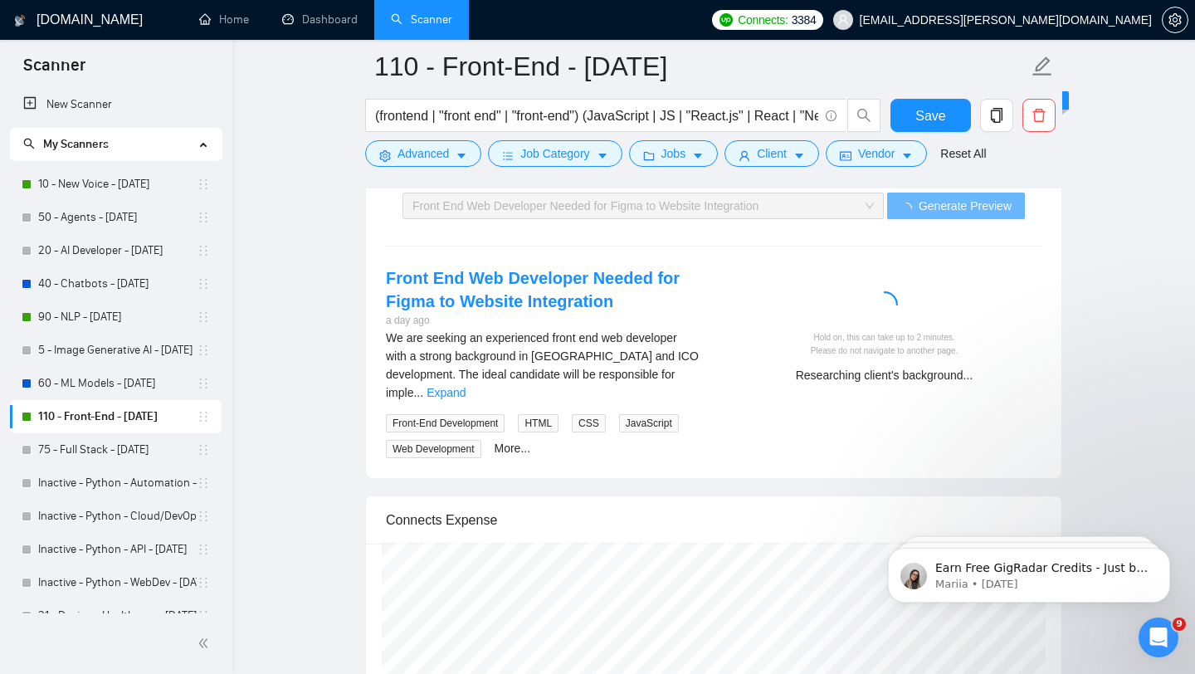
scroll to position [21, 0]
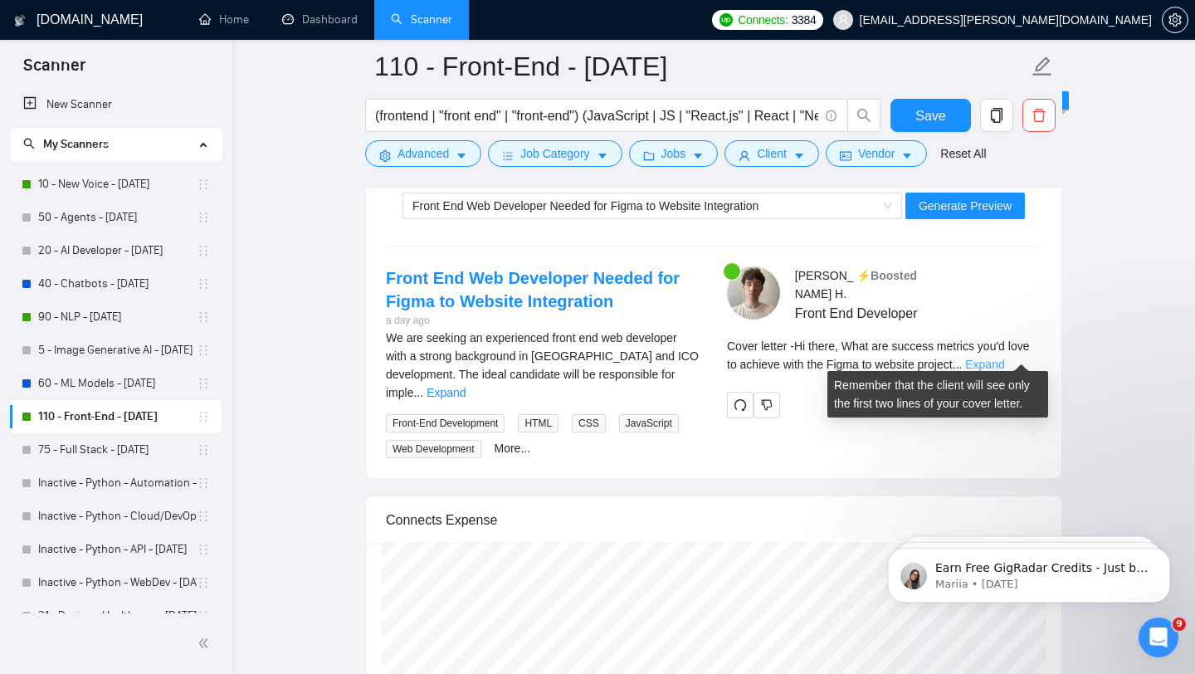
click at [1004, 358] on link "Expand" at bounding box center [984, 364] width 39 height 13
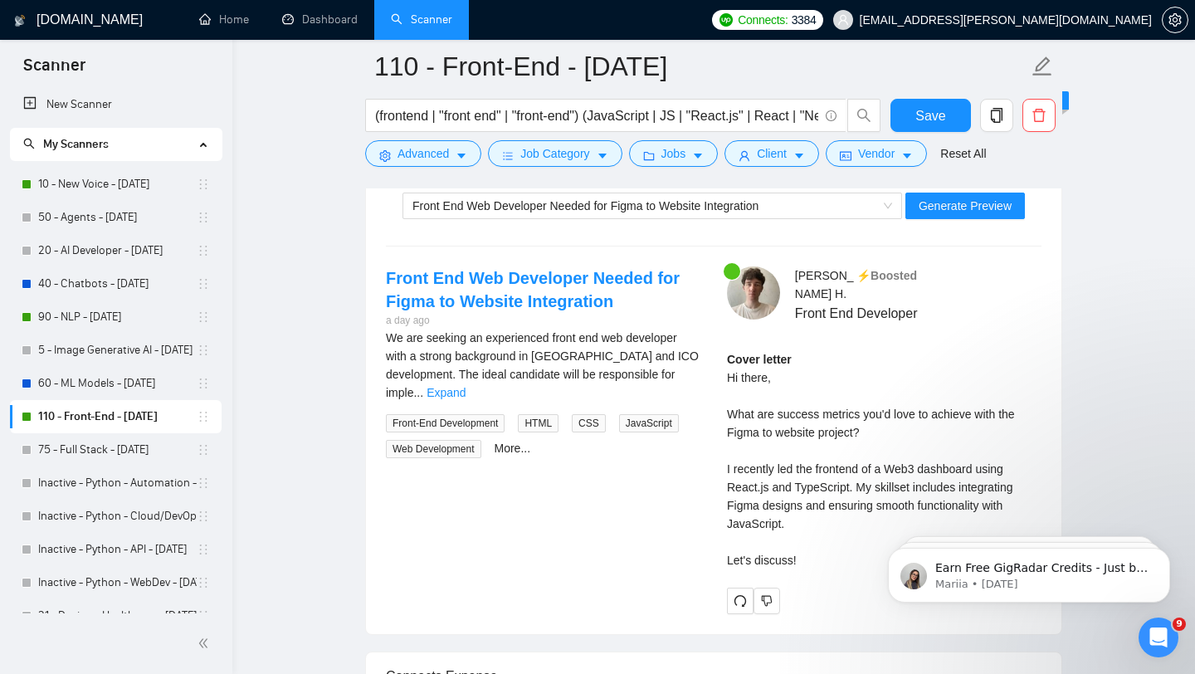
scroll to position [3287, 0]
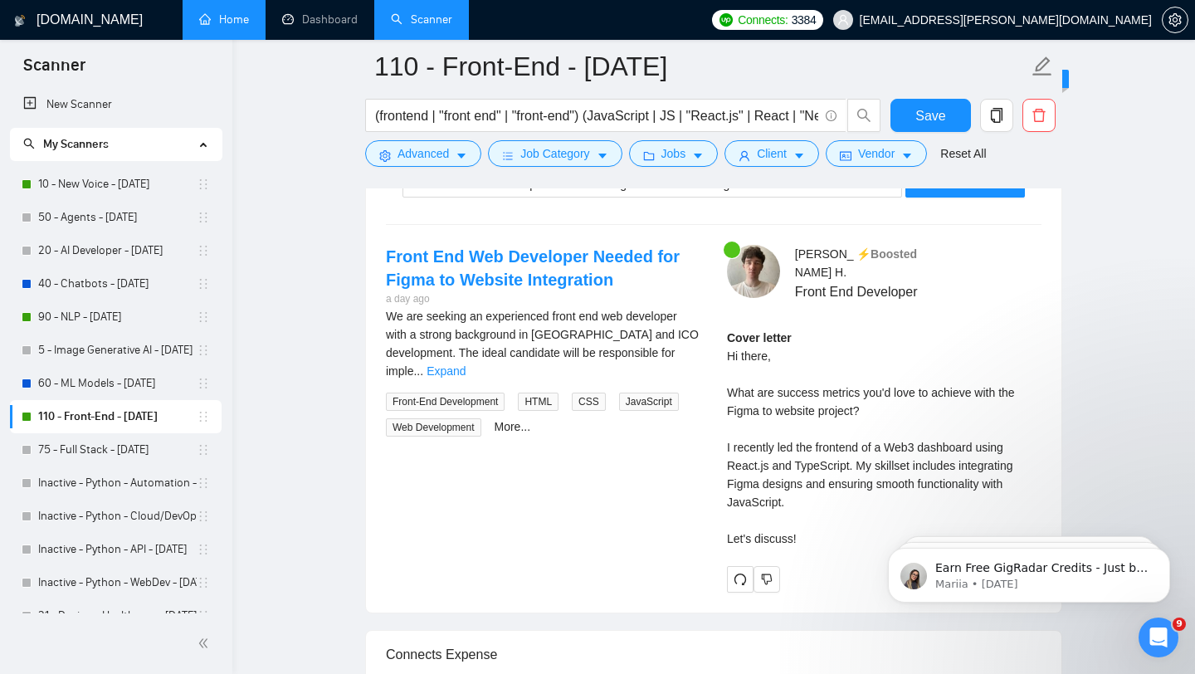
click at [224, 20] on link "Home" at bounding box center [224, 19] width 50 height 14
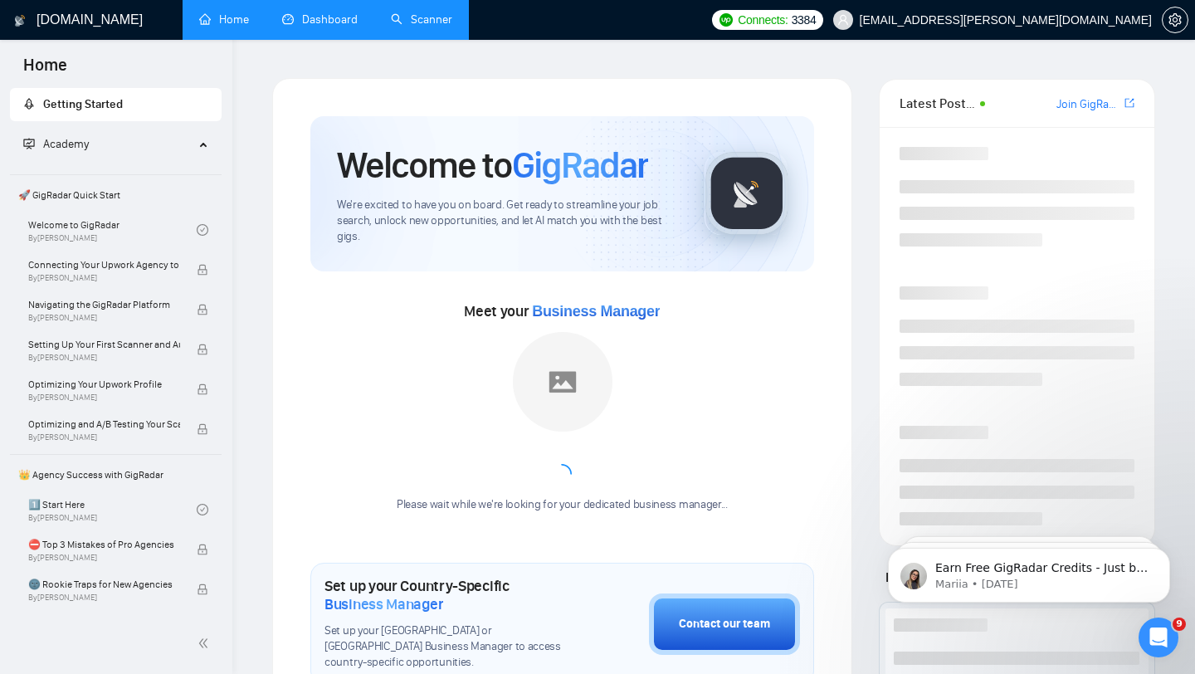
click at [301, 13] on link "Dashboard" at bounding box center [320, 19] width 76 height 14
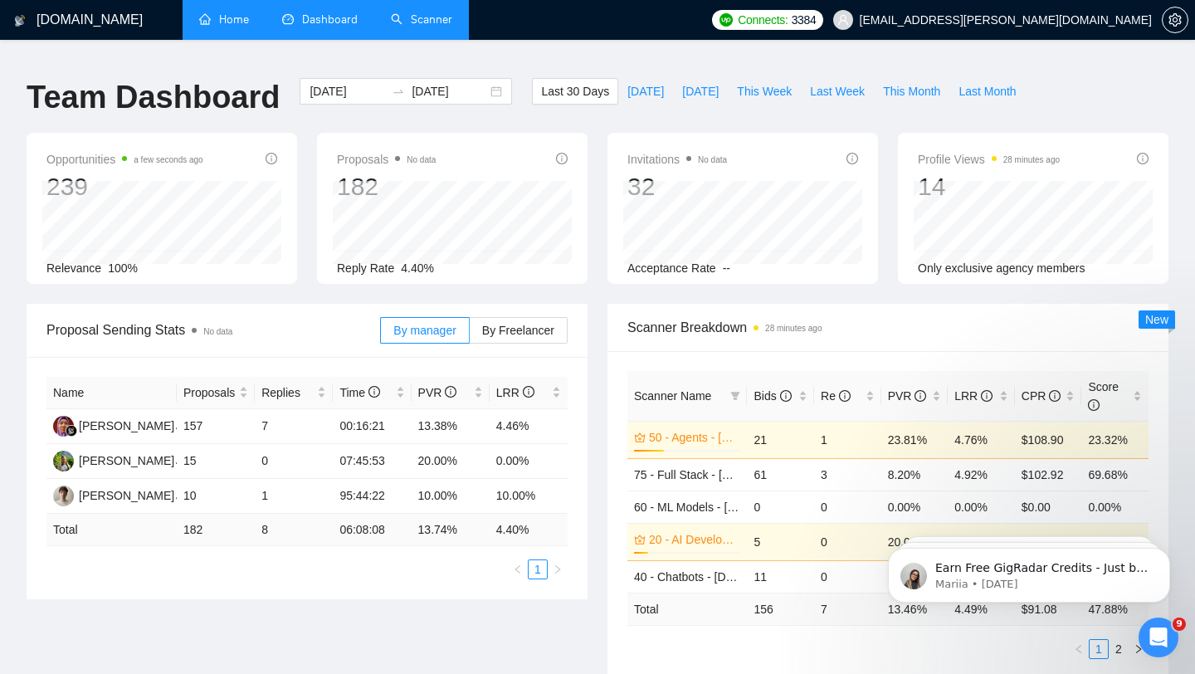
click at [233, 25] on link "Home" at bounding box center [224, 19] width 50 height 14
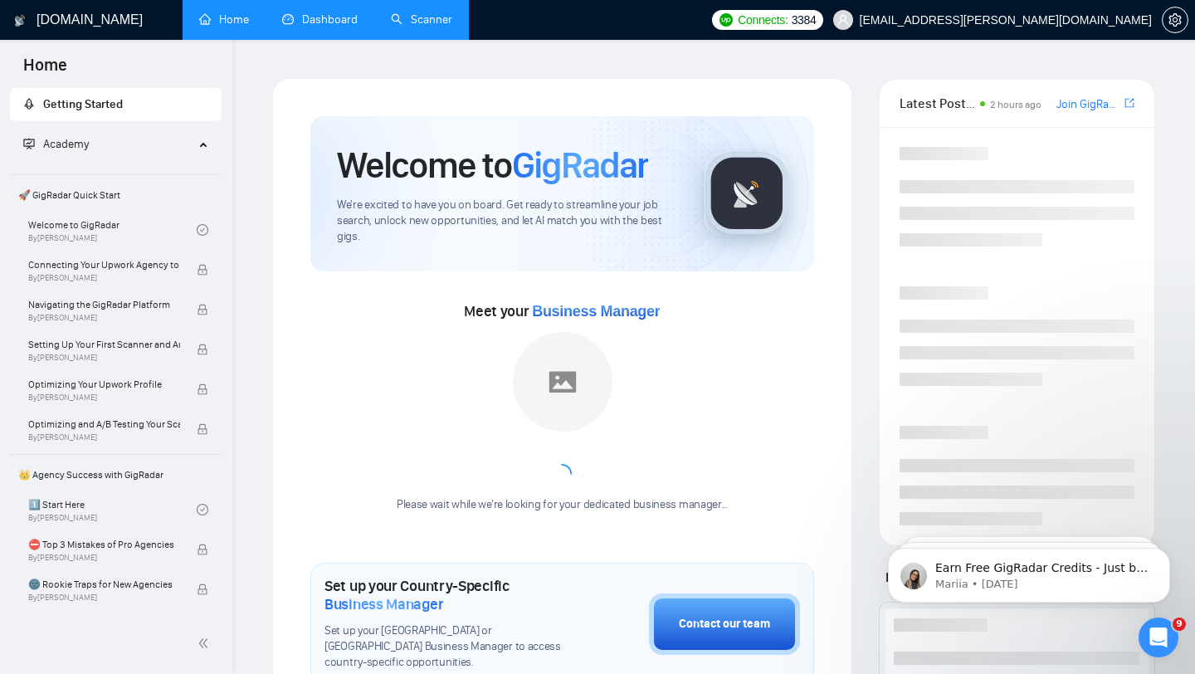
click at [292, 16] on link "Dashboard" at bounding box center [320, 19] width 76 height 14
